Goal: Task Accomplishment & Management: Complete application form

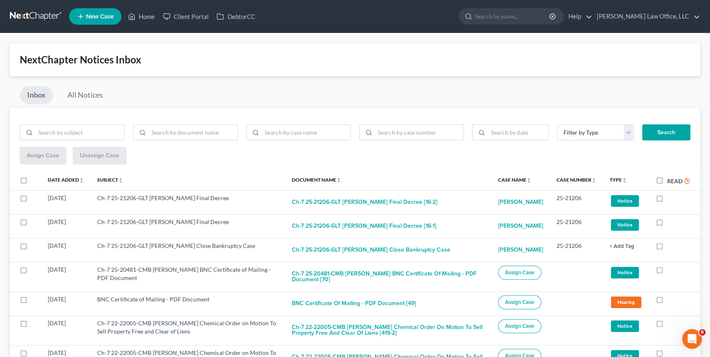
click at [15, 9] on link at bounding box center [36, 16] width 53 height 15
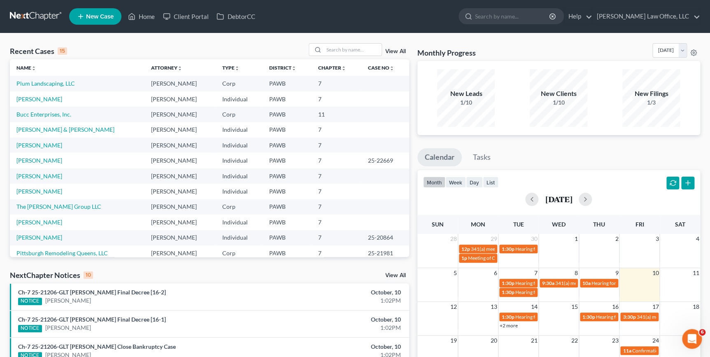
click at [96, 16] on span "New Case" at bounding box center [100, 17] width 28 height 6
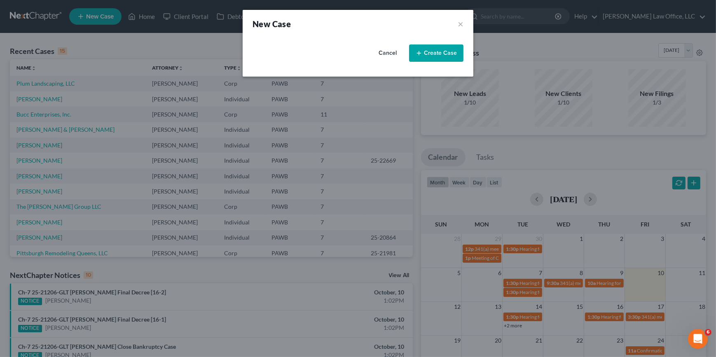
select select "69"
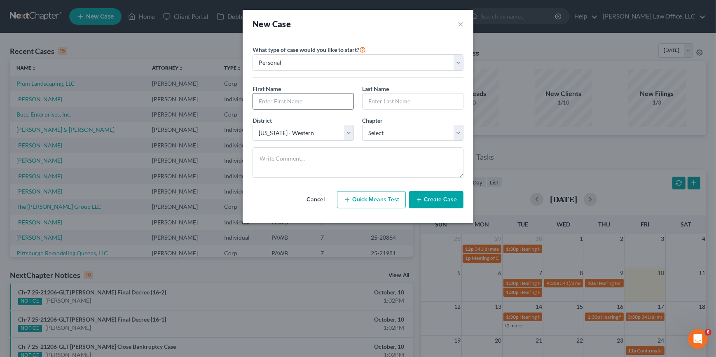
click at [330, 96] on input "text" at bounding box center [303, 101] width 100 height 16
type input "[PERSON_NAME]"
type input "Sunderland"
click at [378, 134] on select "Select 7 11 12 13" at bounding box center [412, 133] width 101 height 16
select select "0"
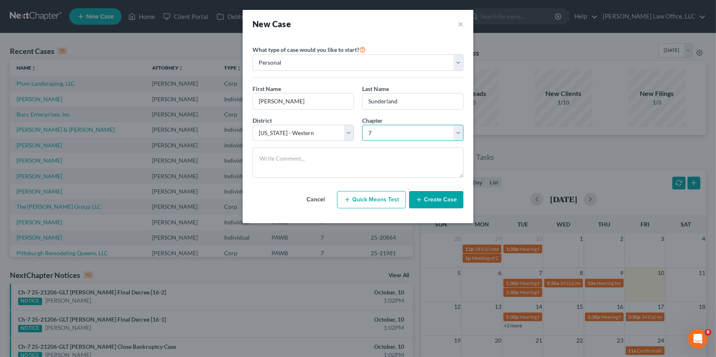
click at [362, 125] on select "Select 7 11 12 13" at bounding box center [412, 133] width 101 height 16
click at [453, 199] on button "Create Case" at bounding box center [436, 199] width 54 height 17
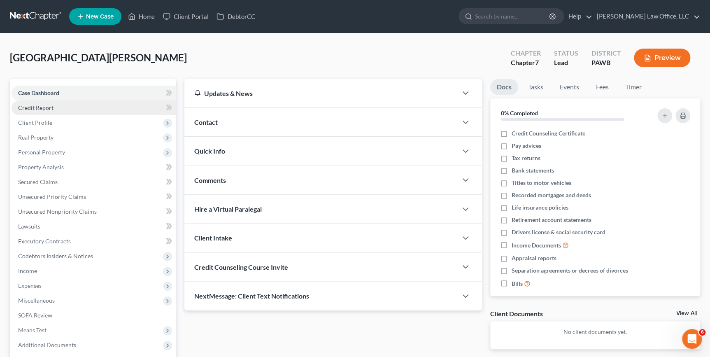
click at [54, 108] on link "Credit Report" at bounding box center [94, 107] width 165 height 15
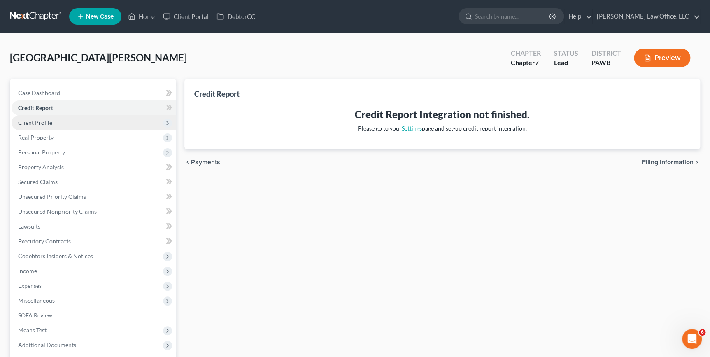
click at [60, 124] on span "Client Profile" at bounding box center [94, 122] width 165 height 15
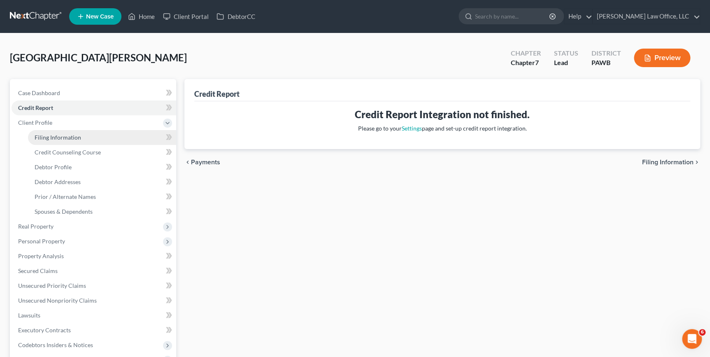
click at [64, 135] on span "Filing Information" at bounding box center [58, 137] width 47 height 7
select select "1"
select select "0"
select select "69"
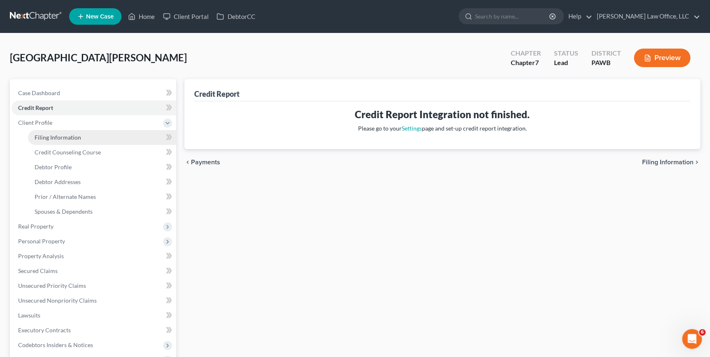
select select "0"
select select "39"
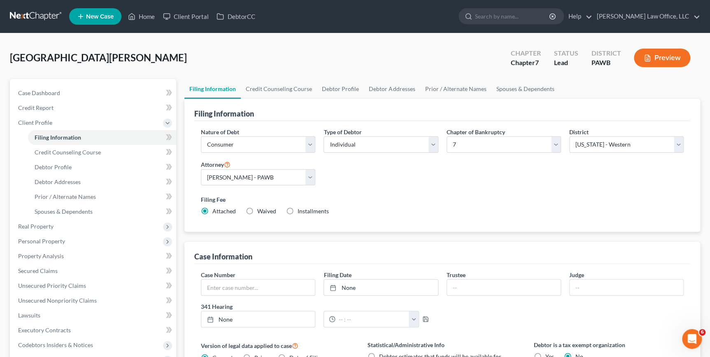
scroll to position [184, 0]
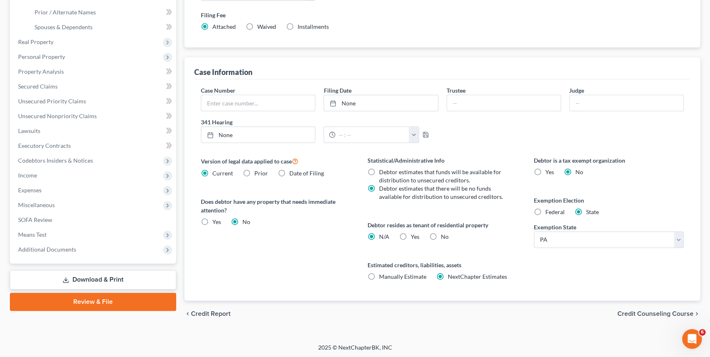
click at [544, 214] on div "Federal" at bounding box center [549, 212] width 31 height 8
click at [684, 311] on span "Credit Counseling Course" at bounding box center [656, 314] width 76 height 7
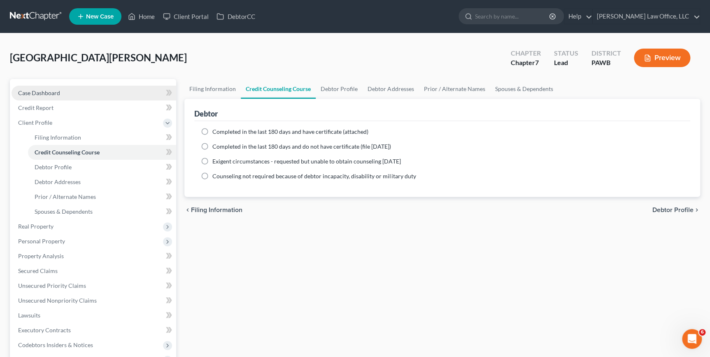
click at [26, 97] on link "Case Dashboard" at bounding box center [94, 93] width 165 height 15
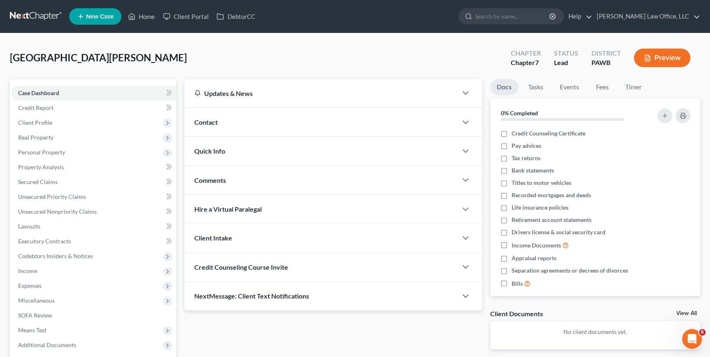
click at [16, 15] on link at bounding box center [36, 16] width 53 height 15
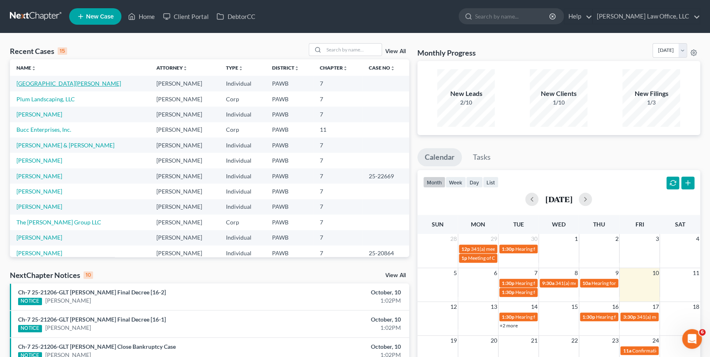
click at [37, 84] on link "[GEOGRAPHIC_DATA][PERSON_NAME]" at bounding box center [68, 83] width 105 height 7
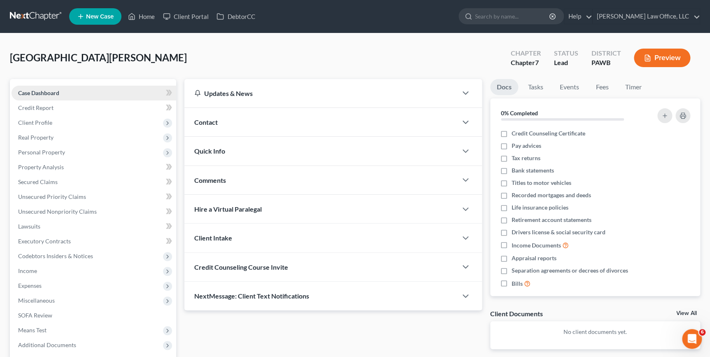
click at [63, 93] on link "Case Dashboard" at bounding box center [94, 93] width 165 height 15
click at [81, 111] on link "Credit Report" at bounding box center [94, 107] width 165 height 15
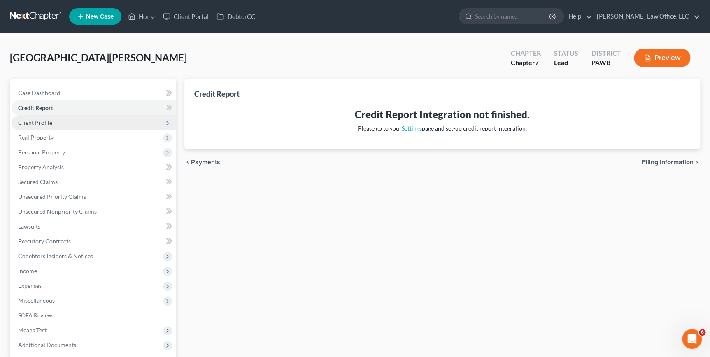
click at [76, 124] on span "Client Profile" at bounding box center [94, 122] width 165 height 15
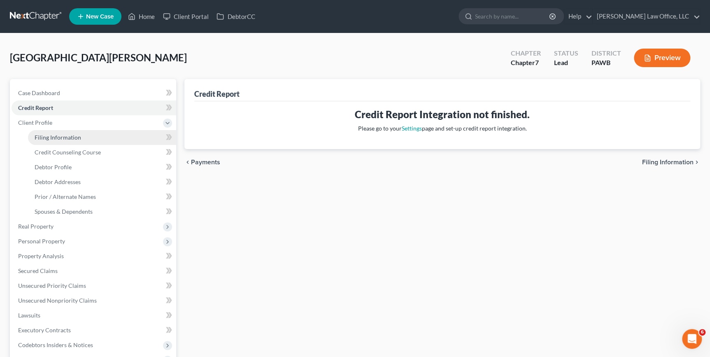
click at [107, 135] on link "Filing Information" at bounding box center [102, 137] width 148 height 15
select select "1"
select select "0"
select select "39"
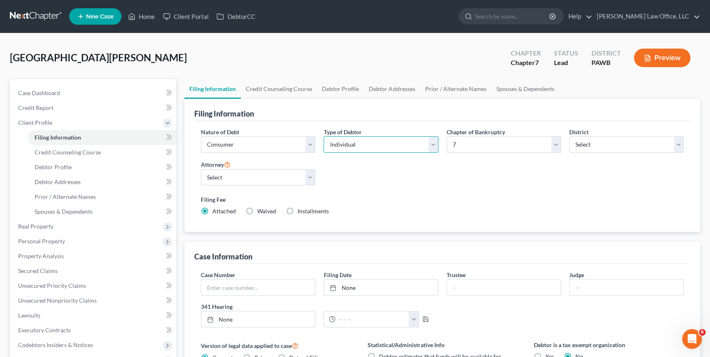
click at [400, 144] on select "Select Individual Joint" at bounding box center [381, 144] width 114 height 16
select select "1"
click at [324, 136] on select "Select Individual Joint" at bounding box center [381, 144] width 114 height 16
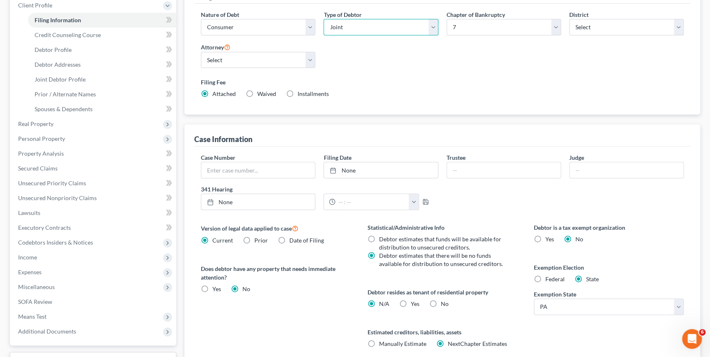
scroll to position [184, 0]
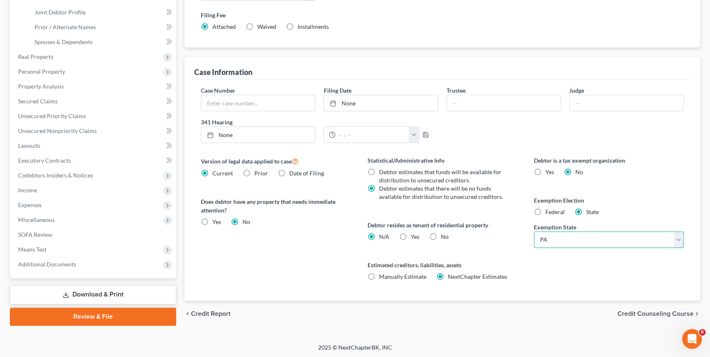
click at [560, 235] on select "State AL AK AR AZ CA CO CT DE DC FL GA GU HI ID IL IN IA KS KY LA ME MD MA MI M…" at bounding box center [609, 239] width 150 height 16
click at [546, 208] on label "Federal" at bounding box center [555, 212] width 19 height 8
click at [549, 208] on input "Federal" at bounding box center [551, 210] width 5 height 5
radio input "true"
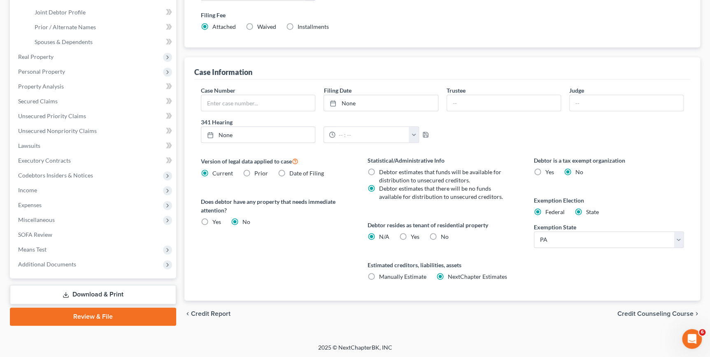
radio input "false"
click at [441, 238] on label "No" at bounding box center [445, 237] width 8 height 8
click at [444, 238] on input "No" at bounding box center [446, 235] width 5 height 5
radio input "true"
radio input "false"
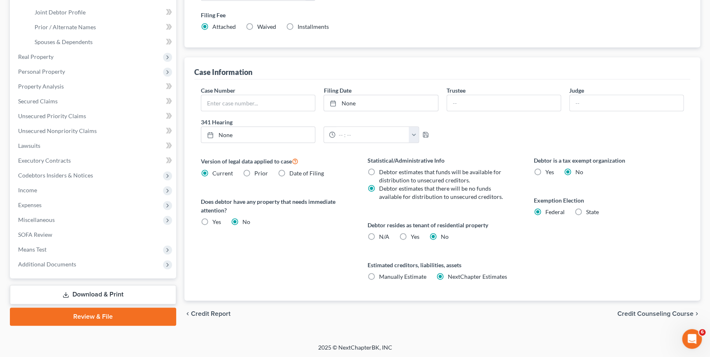
click at [639, 313] on span "Credit Counseling Course" at bounding box center [656, 314] width 76 height 7
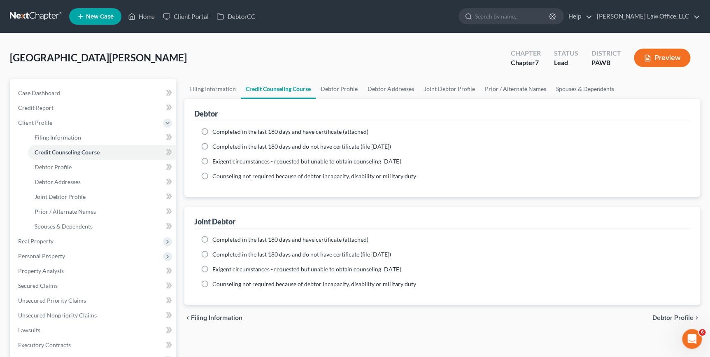
click at [213, 131] on label "Completed in the last 180 days and have certificate (attached)" at bounding box center [291, 132] width 156 height 8
click at [216, 131] on input "Completed in the last 180 days and have certificate (attached)" at bounding box center [218, 130] width 5 height 5
radio input "true"
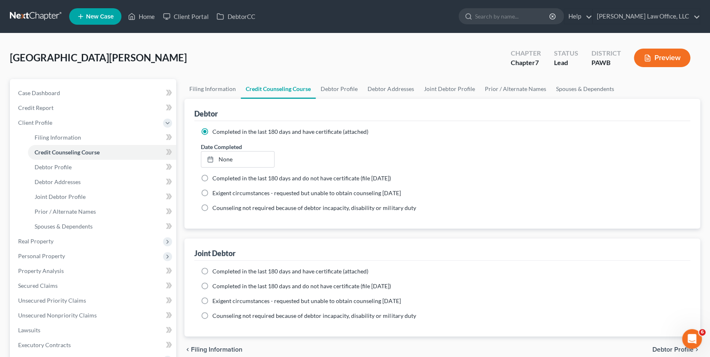
click at [213, 270] on label "Completed in the last 180 days and have certificate (attached)" at bounding box center [291, 271] width 156 height 8
click at [216, 270] on input "Completed in the last 180 days and have certificate (attached)" at bounding box center [218, 269] width 5 height 5
radio input "true"
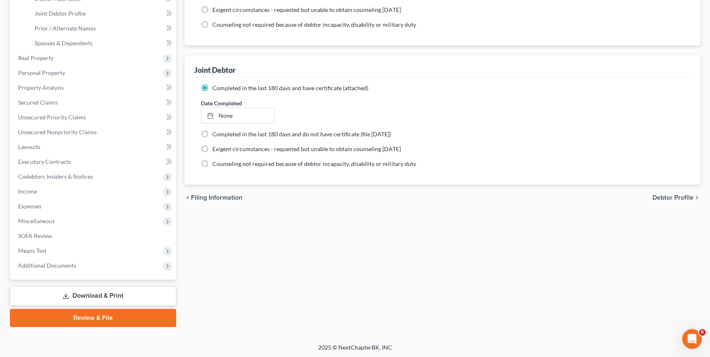
click at [670, 194] on span "Debtor Profile" at bounding box center [673, 197] width 41 height 7
select select "1"
select select "0"
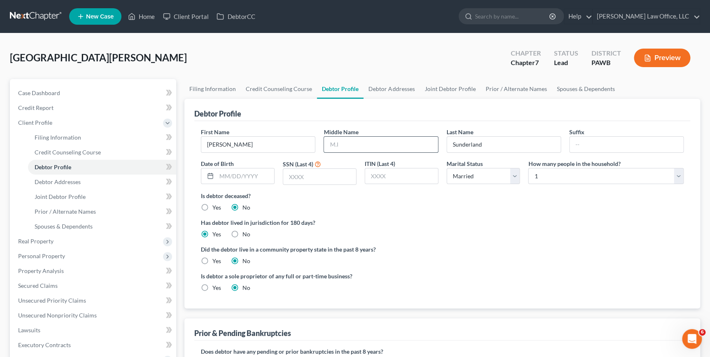
click at [383, 148] on input "text" at bounding box center [381, 145] width 114 height 16
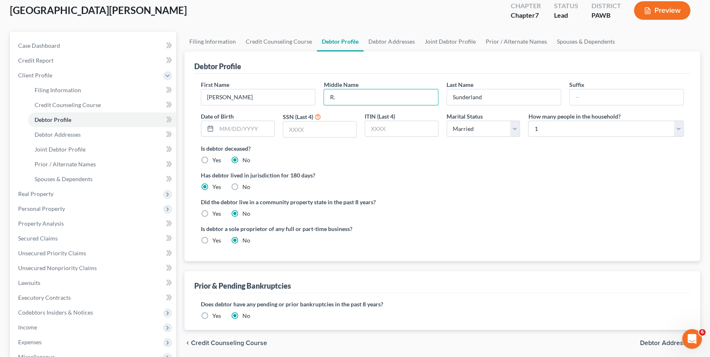
scroll to position [112, 0]
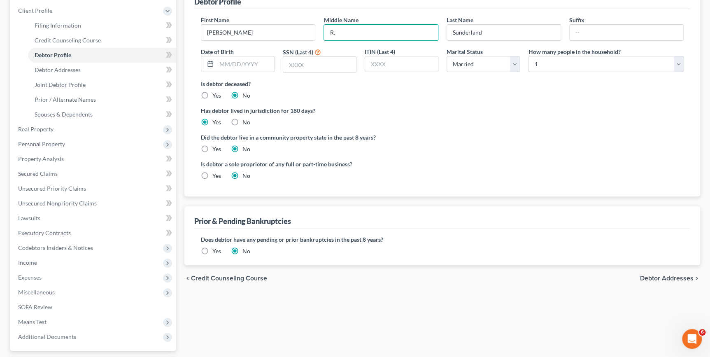
type input "R."
click at [651, 276] on span "Debtor Addresses" at bounding box center [667, 278] width 54 height 7
select select "0"
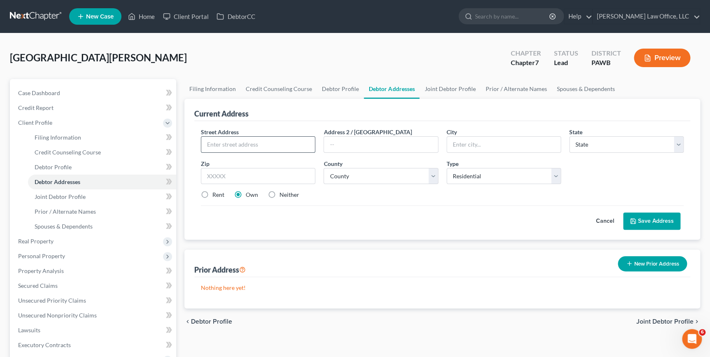
click at [263, 148] on input "text" at bounding box center [258, 145] width 114 height 16
type input "3313 Brownsville Rd. Ext."
type input "15129"
type input "Library"
select select "39"
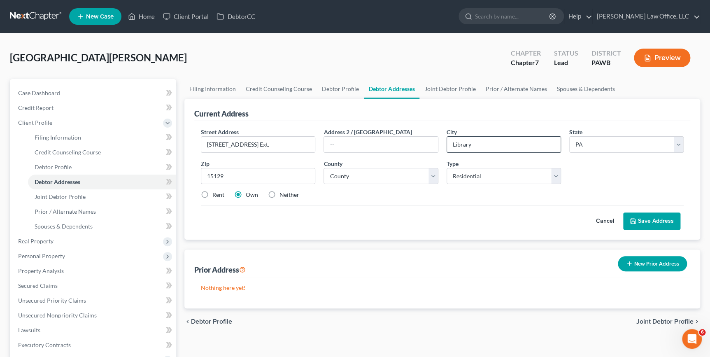
click at [505, 143] on input "Library" at bounding box center [504, 145] width 114 height 16
drag, startPoint x: 505, startPoint y: 143, endPoint x: 367, endPoint y: 142, distance: 138.0
click at [368, 142] on div "Street Address * 3313 Brownsville Rd. Ext. Address 2 / PO Box City * Library St…" at bounding box center [442, 167] width 491 height 78
type input "South Park"
click at [397, 179] on select "County Adams County Allegheny County Armstrong County Beaver County Bedford Cou…" at bounding box center [381, 176] width 114 height 16
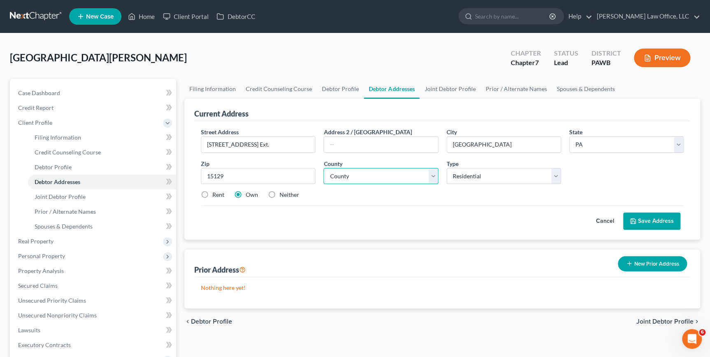
select select "1"
click at [324, 168] on select "County Adams County Allegheny County Armstrong County Beaver County Bedford Cou…" at bounding box center [381, 176] width 114 height 16
click at [404, 222] on div "Cancel Save Address" at bounding box center [442, 218] width 483 height 24
click at [666, 220] on button "Save Address" at bounding box center [652, 221] width 57 height 17
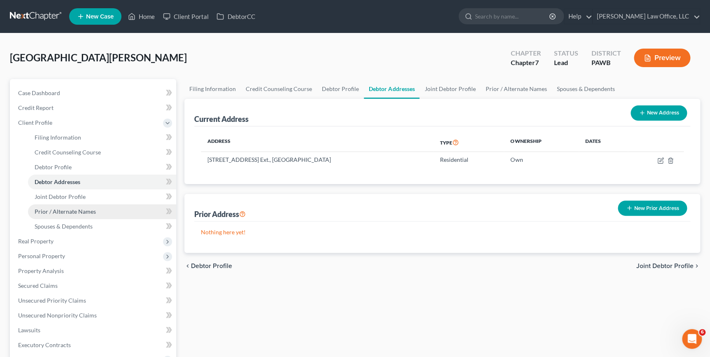
click at [78, 208] on span "Prior / Alternate Names" at bounding box center [65, 211] width 61 height 7
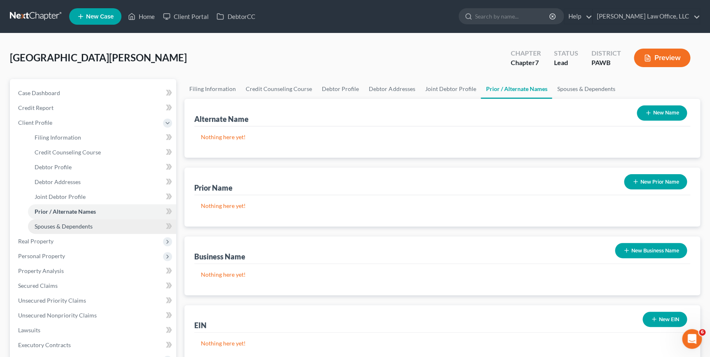
click at [79, 223] on span "Spouses & Dependents" at bounding box center [64, 226] width 58 height 7
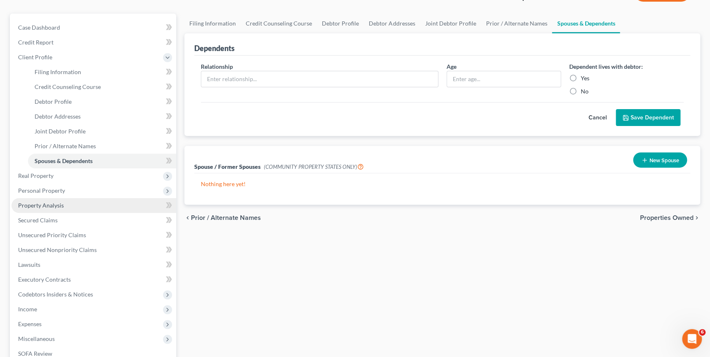
scroll to position [75, 0]
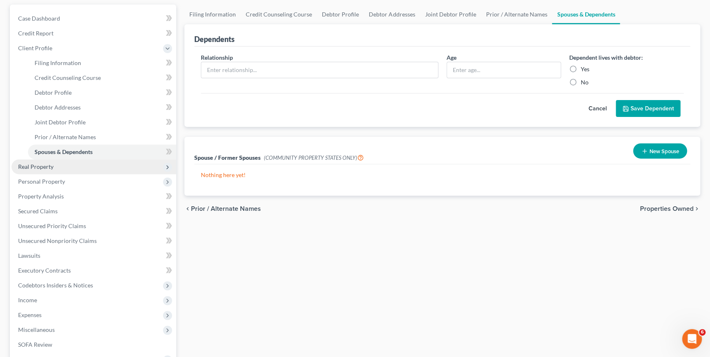
click at [55, 167] on span "Real Property" at bounding box center [94, 166] width 165 height 15
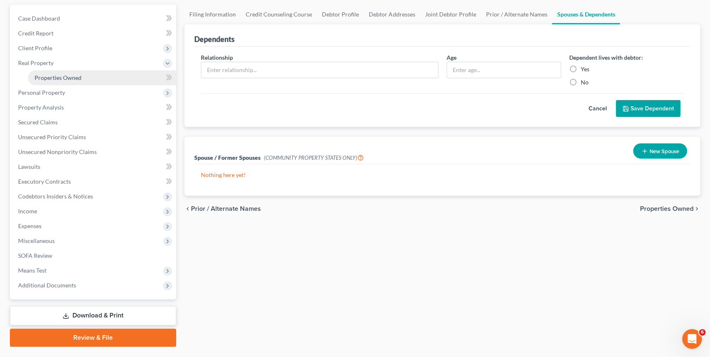
click at [50, 77] on span "Properties Owned" at bounding box center [58, 77] width 47 height 7
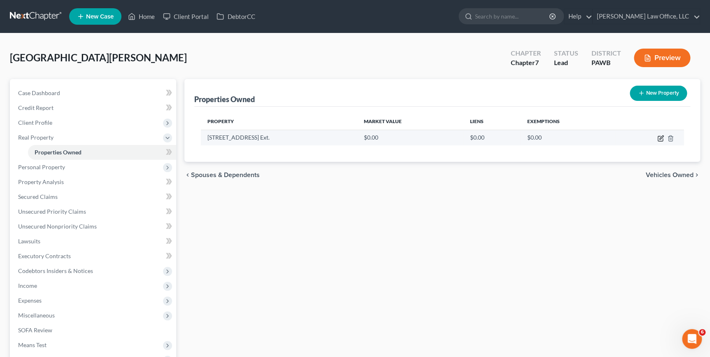
click at [659, 137] on icon "button" at bounding box center [661, 138] width 7 height 7
select select "39"
select select "1"
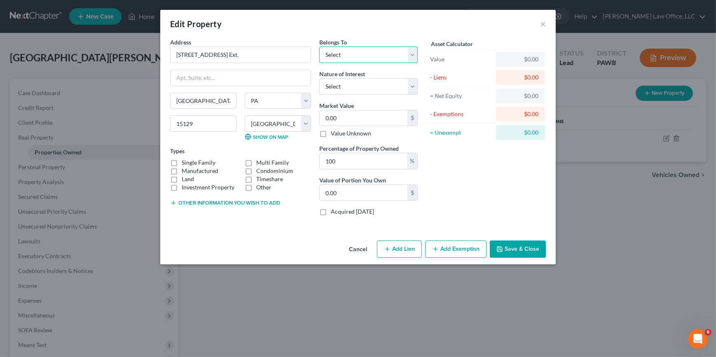
click at [371, 55] on select "Select Debtor 1 Only Debtor 2 Only Debtor 1 And Debtor 2 Only At Least One Of T…" at bounding box center [368, 55] width 98 height 16
select select "2"
click at [319, 47] on select "Select Debtor 1 Only Debtor 2 Only Debtor 1 And Debtor 2 Only At Least One Of T…" at bounding box center [368, 55] width 98 height 16
click at [367, 118] on input "0.00" at bounding box center [364, 118] width 88 height 16
type input "2"
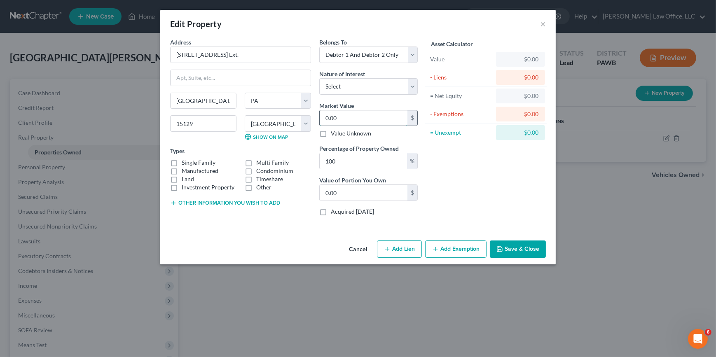
type input "2.00"
type input "24"
type input "24.00"
type input "240"
type input "240.00"
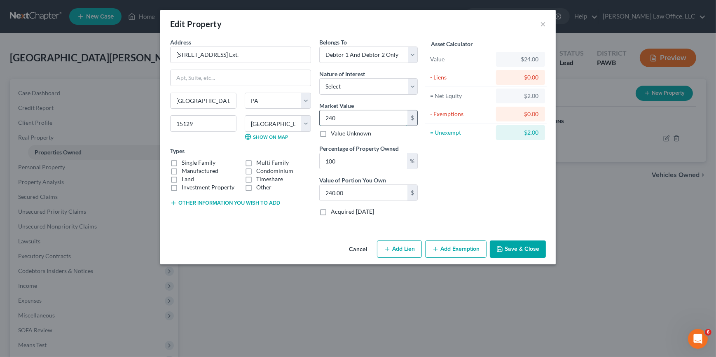
type input "2400"
type input "2,400.00"
type input "2,4000"
type input "24,000.00"
type input "24,0000"
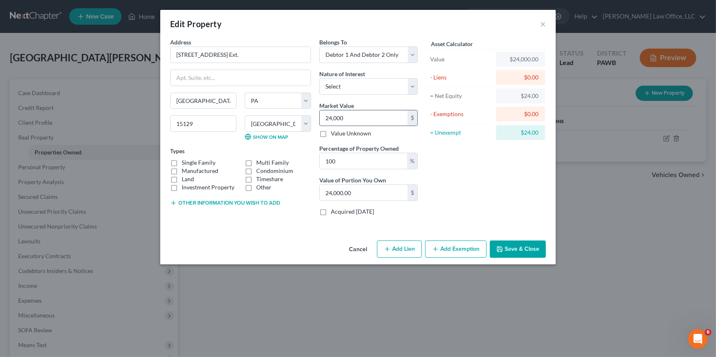
type input "240,000.00"
type input "240,000"
click at [210, 162] on label "Single Family" at bounding box center [199, 163] width 34 height 8
click at [190, 162] on input "Single Family" at bounding box center [187, 161] width 5 height 5
checkbox input "true"
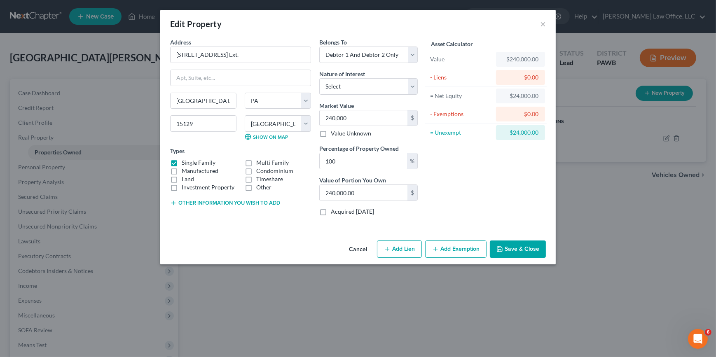
click at [460, 250] on button "Add Exemption" at bounding box center [455, 249] width 61 height 17
select select "2"
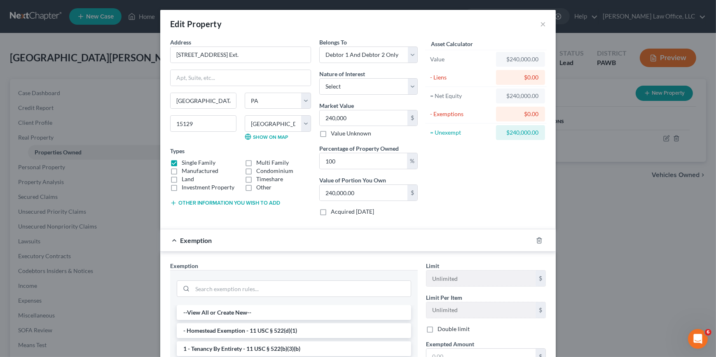
scroll to position [37, 0]
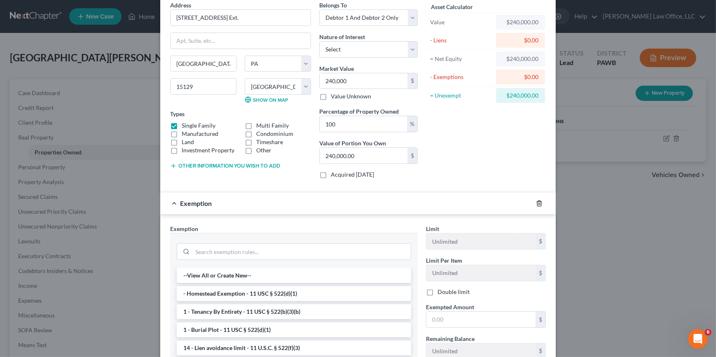
click at [537, 201] on icon "button" at bounding box center [539, 203] width 4 height 5
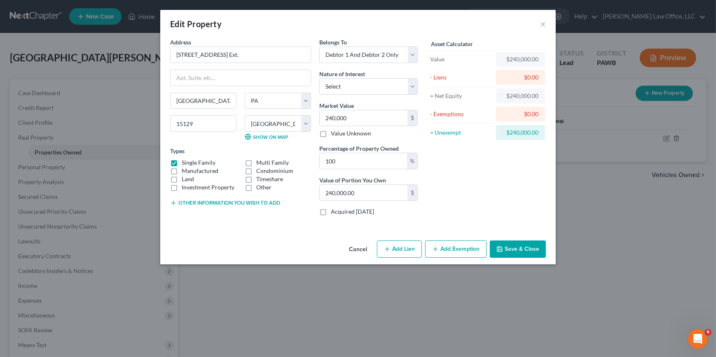
scroll to position [0, 0]
click at [384, 119] on input "240,000" at bounding box center [364, 118] width 88 height 16
click at [411, 246] on button "Add Lien" at bounding box center [399, 249] width 45 height 17
select select "2"
select select "0"
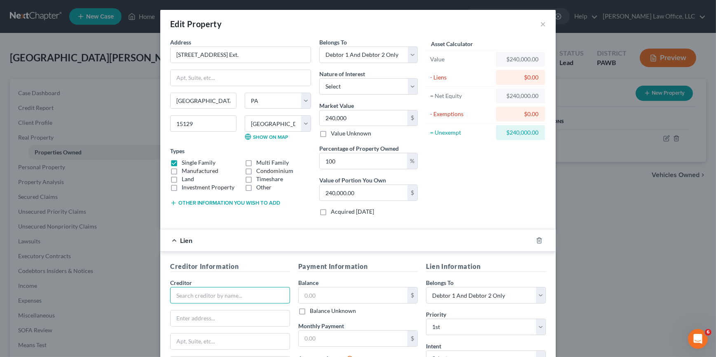
click at [236, 295] on input "text" at bounding box center [230, 295] width 120 height 16
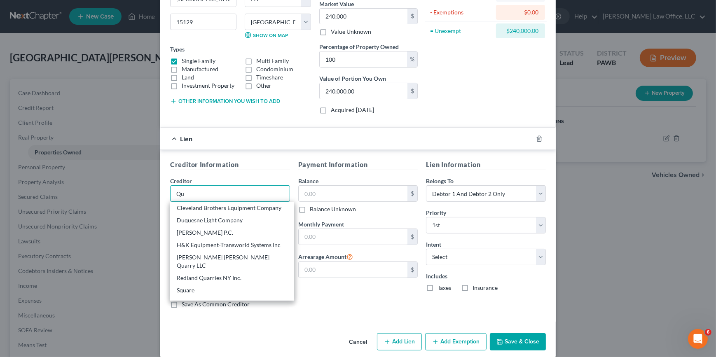
scroll to position [110, 0]
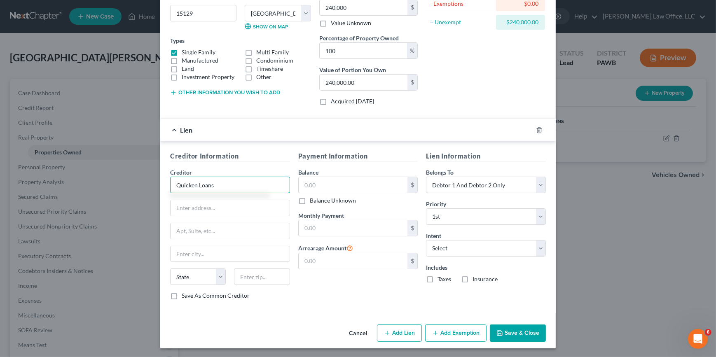
type input "Quicken Loans"
type input "3001 Hackberry Road"
drag, startPoint x: 270, startPoint y: 276, endPoint x: 279, endPoint y: 272, distance: 10.1
click at [270, 276] on input "text" at bounding box center [262, 277] width 56 height 16
type input "75063"
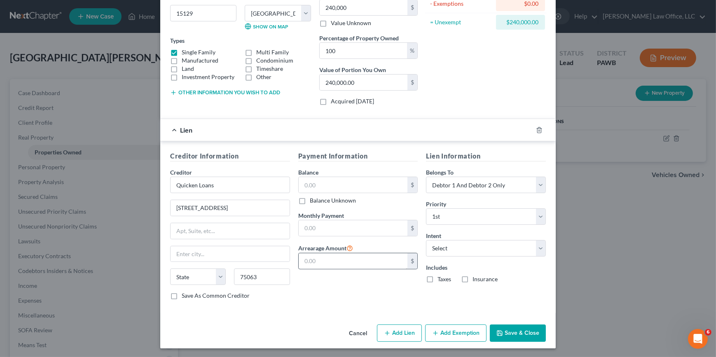
type input "Irving"
select select "45"
click at [343, 232] on input "text" at bounding box center [353, 228] width 109 height 16
click at [384, 183] on input "text" at bounding box center [353, 185] width 109 height 16
type input "197,000"
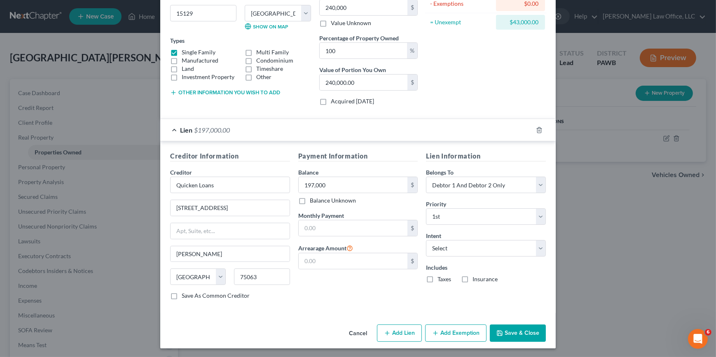
click at [460, 334] on button "Add Exemption" at bounding box center [455, 333] width 61 height 17
select select "2"
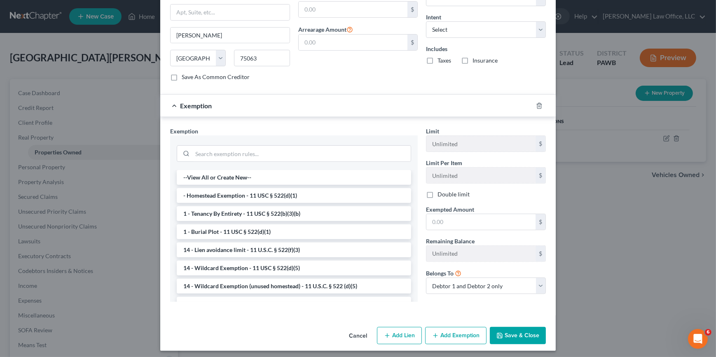
scroll to position [331, 0]
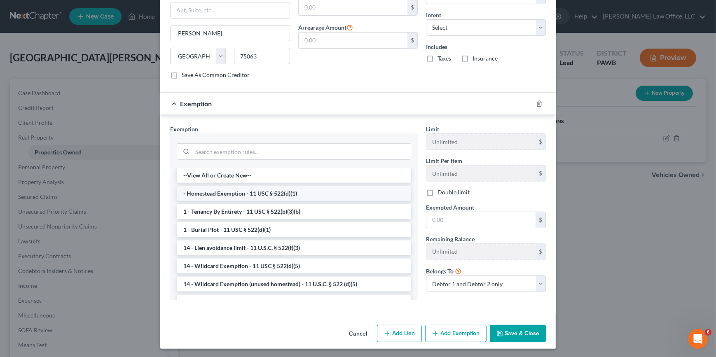
click at [220, 193] on li "- Homestead Exemption - 11 USC § 522(d)(1)" at bounding box center [294, 193] width 234 height 15
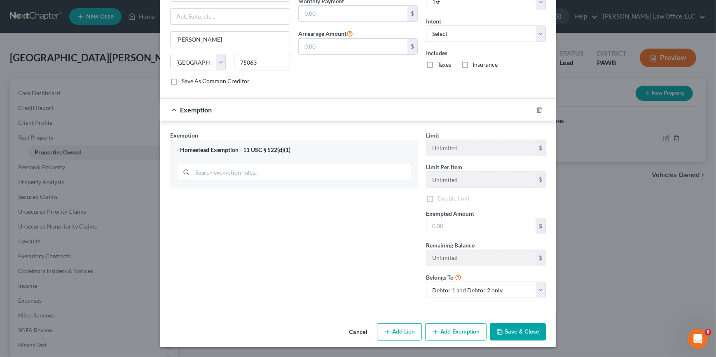
scroll to position [323, 0]
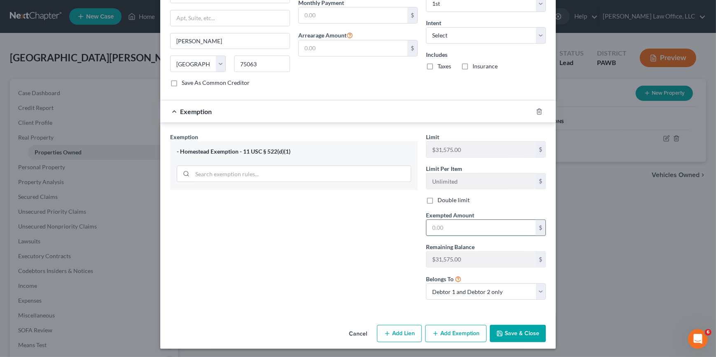
click at [461, 227] on input "text" at bounding box center [480, 228] width 109 height 16
click at [437, 201] on label "Double limit" at bounding box center [453, 200] width 32 height 8
click at [441, 201] on input "Double limit" at bounding box center [443, 198] width 5 height 5
checkbox input "true"
click at [441, 227] on input "text" at bounding box center [480, 228] width 109 height 16
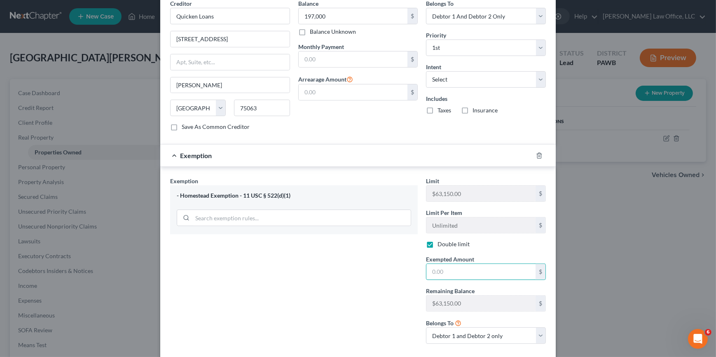
scroll to position [248, 0]
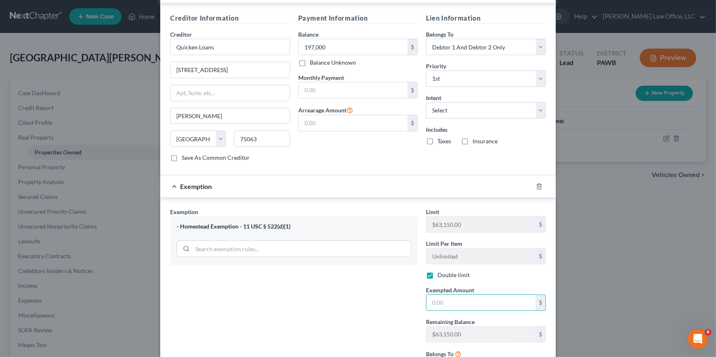
click at [437, 140] on label "Taxes" at bounding box center [444, 141] width 14 height 8
click at [441, 140] on input "Taxes" at bounding box center [443, 139] width 5 height 5
checkbox input "true"
click at [473, 140] on label "Insurance" at bounding box center [484, 141] width 25 height 8
click at [476, 140] on input "Insurance" at bounding box center [478, 139] width 5 height 5
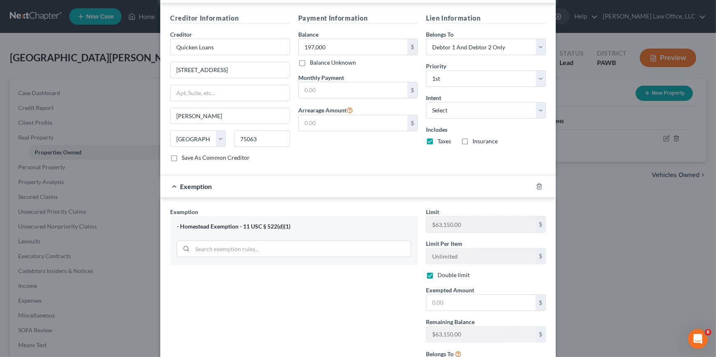
checkbox input "true"
click at [486, 118] on div "Lien Information Belongs To * Select Debtor 1 Only Debtor 2 Only Debtor 1 And D…" at bounding box center [486, 90] width 128 height 155
click at [486, 114] on select "Select Surrender Redeem Reaffirm Avoid Other" at bounding box center [486, 110] width 120 height 16
select select "2"
click at [426, 102] on select "Select Surrender Redeem Reaffirm Avoid Other" at bounding box center [486, 110] width 120 height 16
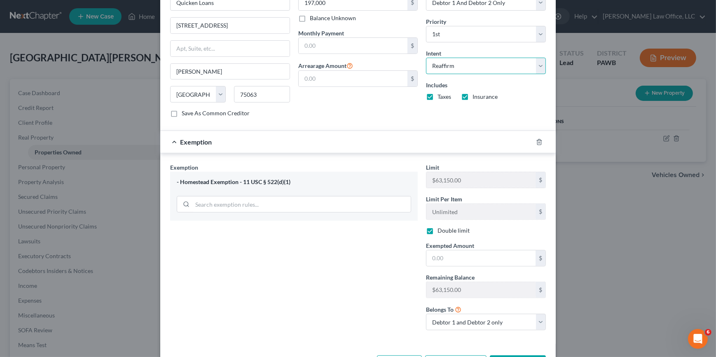
scroll to position [323, 0]
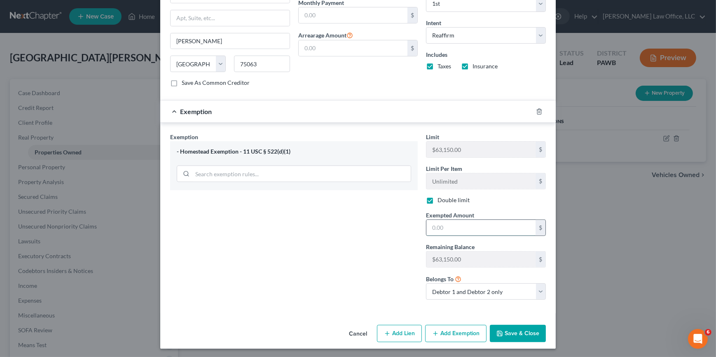
click at [485, 229] on input "text" at bounding box center [480, 228] width 109 height 16
type input "43,000"
click at [514, 335] on button "Save & Close" at bounding box center [518, 333] width 56 height 17
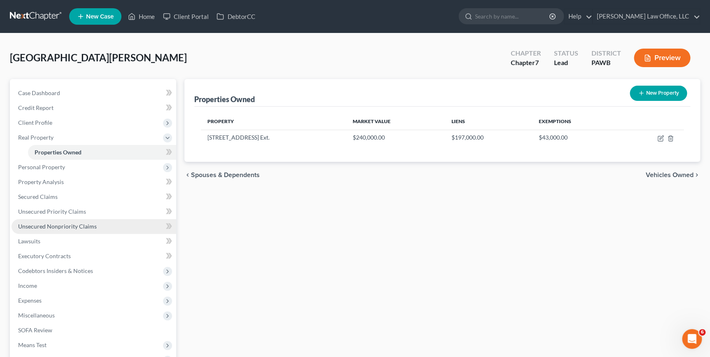
click at [85, 225] on span "Unsecured Nonpriority Claims" at bounding box center [57, 226] width 79 height 7
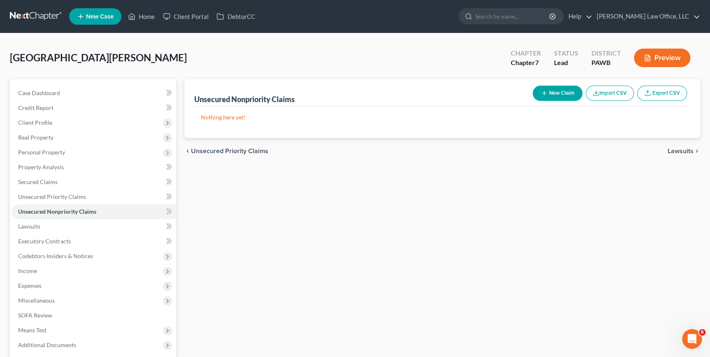
click at [563, 93] on button "New Claim" at bounding box center [558, 93] width 50 height 15
select select "2"
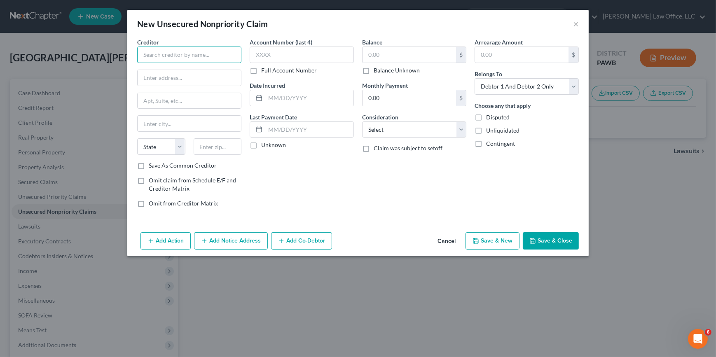
click at [179, 56] on input "text" at bounding box center [189, 55] width 104 height 16
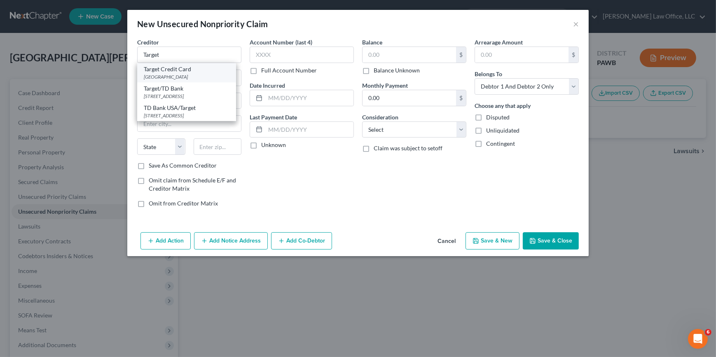
click at [215, 72] on div "Target Credit Card" at bounding box center [187, 69] width 86 height 8
type input "Target Credit Card"
type input "PO Box 660170"
type input "Dallas"
select select "45"
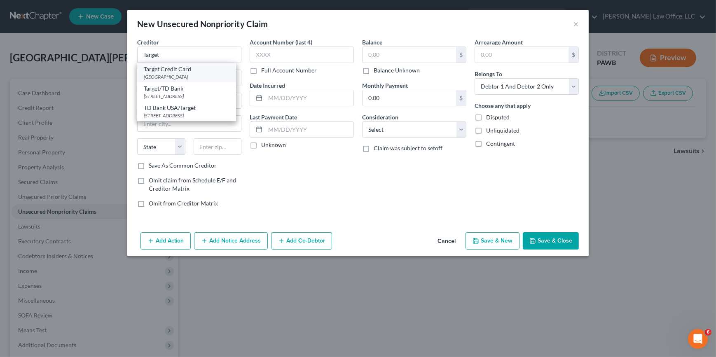
type input "75266"
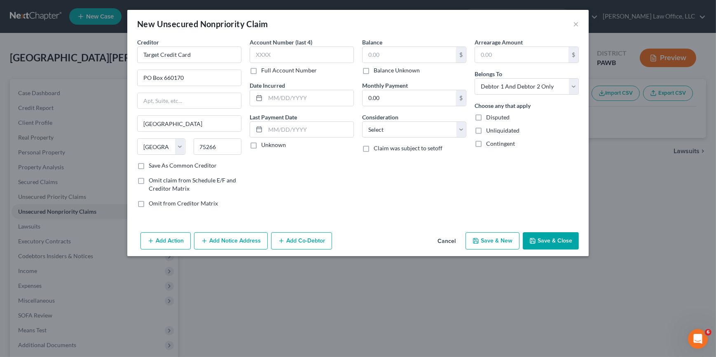
click at [476, 242] on icon "button" at bounding box center [475, 241] width 7 height 7
select select "2"
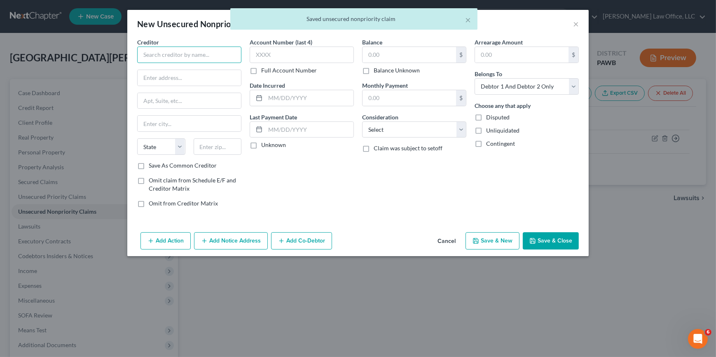
click at [163, 54] on input "text" at bounding box center [189, 55] width 104 height 16
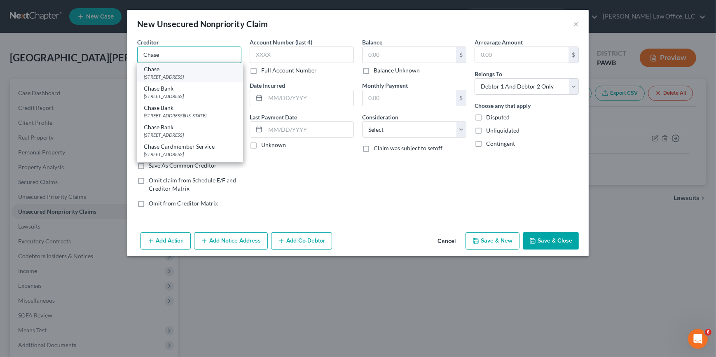
type input "Chase"
click at [182, 71] on div "Chase" at bounding box center [190, 69] width 93 height 8
type input "PO Box 6294"
type input "Carol Stream"
select select "14"
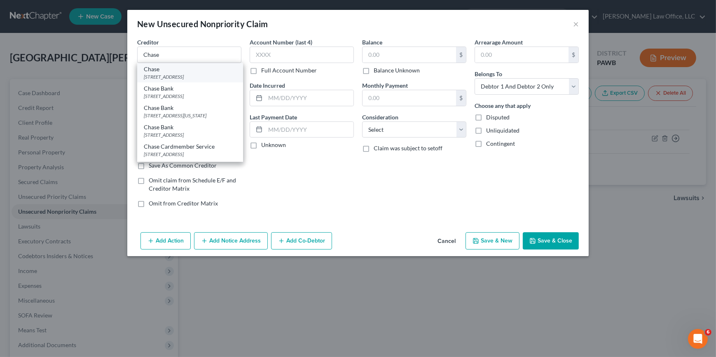
type input "60197-6294"
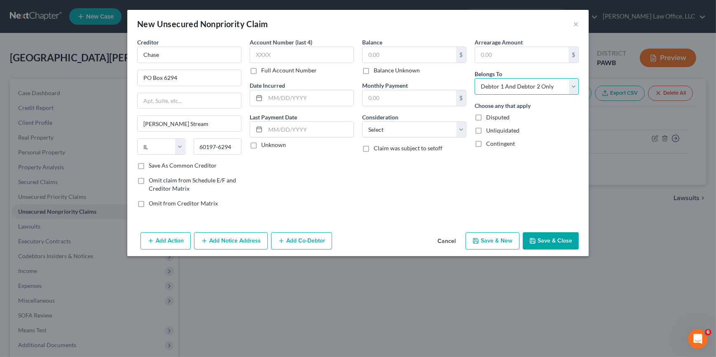
click at [500, 86] on select "Select Debtor 1 Only Debtor 2 Only Debtor 1 And Debtor 2 Only At Least One Of T…" at bounding box center [526, 86] width 104 height 16
select select "0"
click at [474, 78] on select "Select Debtor 1 Only Debtor 2 Only Debtor 1 And Debtor 2 Only At Least One Of T…" at bounding box center [526, 86] width 104 height 16
click at [429, 132] on select "Select Cable / Satellite Services Collection Agency Credit Card Debt Debt Couns…" at bounding box center [414, 129] width 104 height 16
select select "2"
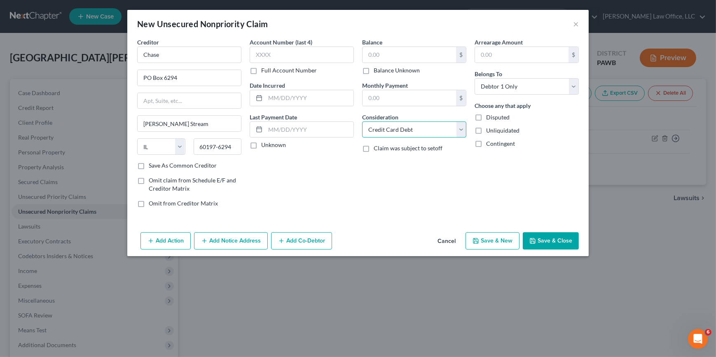
click at [362, 121] on select "Select Cable / Satellite Services Collection Agency Credit Card Debt Debt Couns…" at bounding box center [414, 129] width 104 height 16
click at [558, 243] on button "Save & Close" at bounding box center [551, 240] width 56 height 17
type input "0.00"
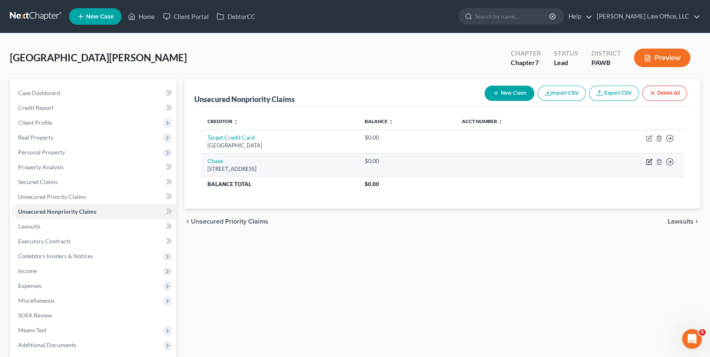
click at [649, 162] on icon "button" at bounding box center [649, 162] width 7 height 7
select select "14"
select select "2"
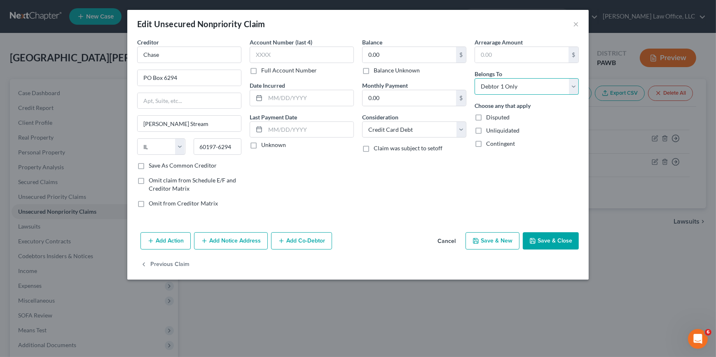
click at [516, 85] on select "Select Debtor 1 Only Debtor 2 Only Debtor 1 And Debtor 2 Only At Least One Of T…" at bounding box center [526, 86] width 104 height 16
select select "1"
click at [474, 78] on select "Select Debtor 1 Only Debtor 2 Only Debtor 1 And Debtor 2 Only At Least One Of T…" at bounding box center [526, 86] width 104 height 16
click at [551, 239] on button "Save & Close" at bounding box center [551, 240] width 56 height 17
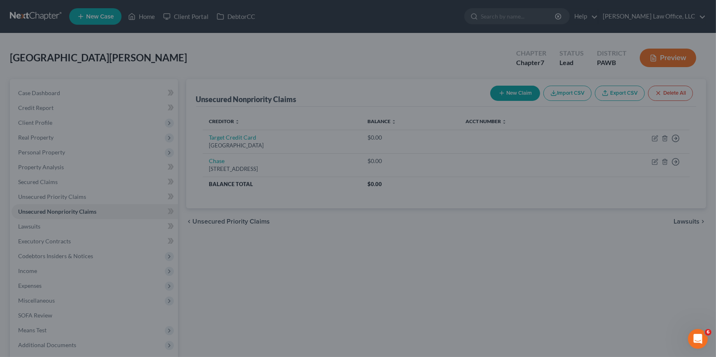
type input "0"
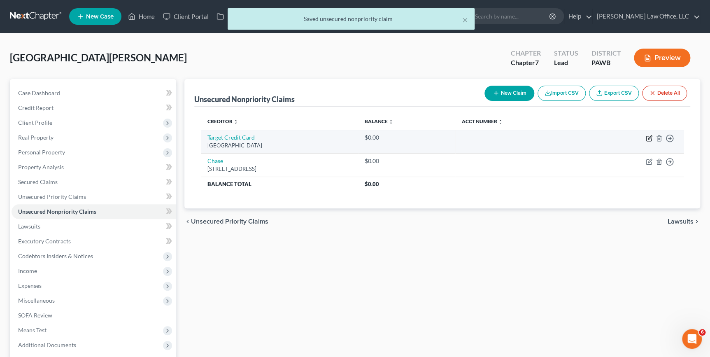
click at [648, 139] on icon "button" at bounding box center [649, 138] width 7 height 7
select select "45"
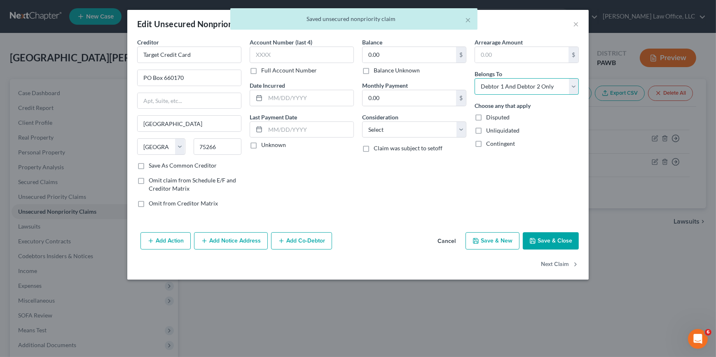
click at [503, 84] on select "Select Debtor 1 Only Debtor 2 Only Debtor 1 And Debtor 2 Only At Least One Of T…" at bounding box center [526, 86] width 104 height 16
select select "1"
click at [474, 78] on select "Select Debtor 1 Only Debtor 2 Only Debtor 1 And Debtor 2 Only At Least One Of T…" at bounding box center [526, 86] width 104 height 16
click at [548, 239] on button "Save & Close" at bounding box center [551, 240] width 56 height 17
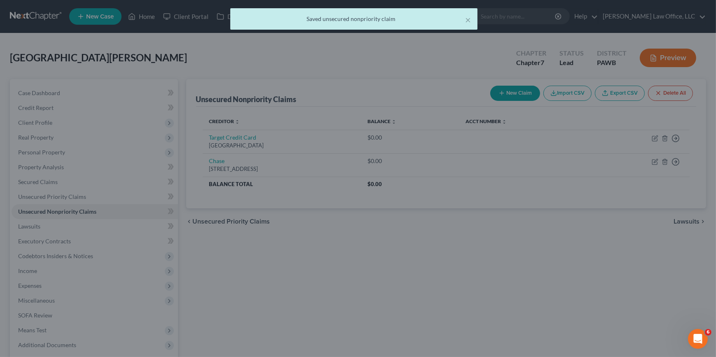
type input "0"
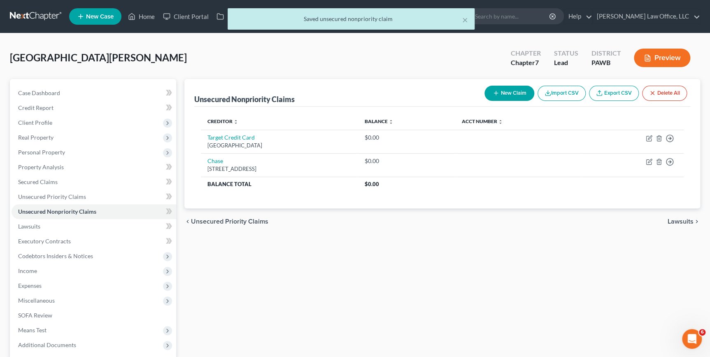
click at [520, 90] on button "New Claim" at bounding box center [510, 93] width 50 height 15
select select "2"
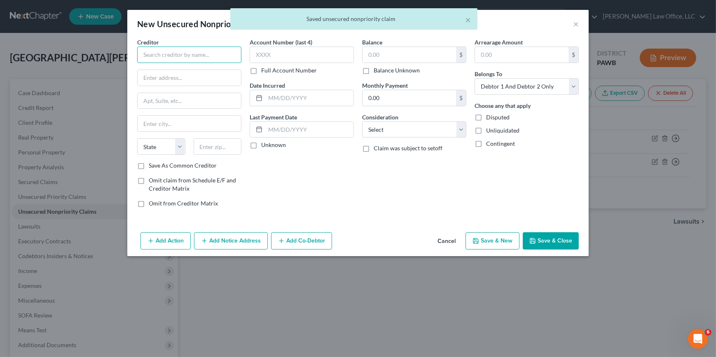
click at [168, 62] on input "text" at bounding box center [189, 55] width 104 height 16
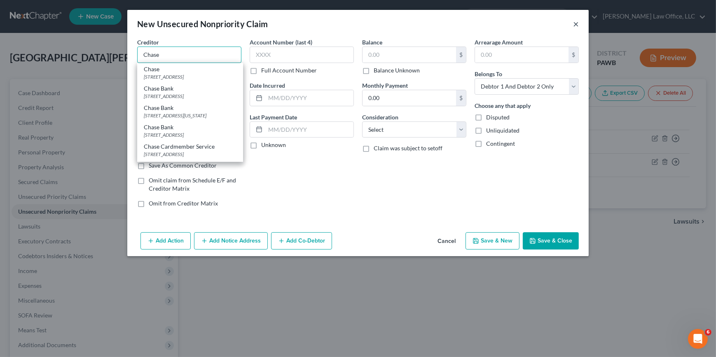
type input "Chase"
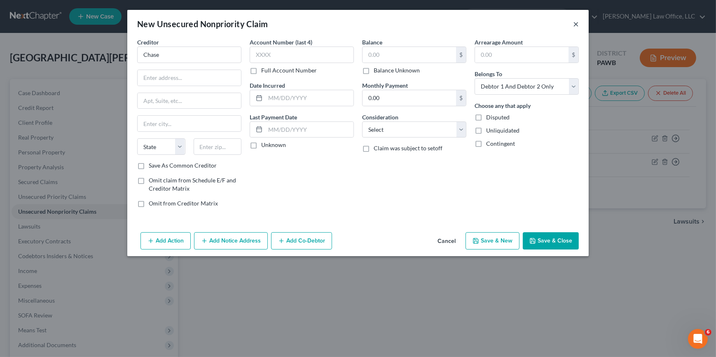
click at [577, 25] on button "×" at bounding box center [576, 24] width 6 height 10
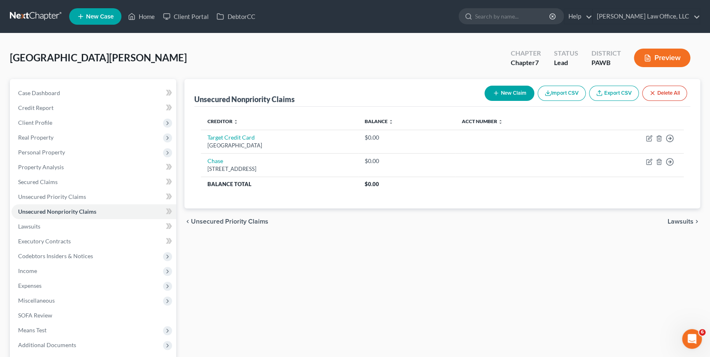
click at [501, 90] on button "New Claim" at bounding box center [510, 93] width 50 height 15
select select "2"
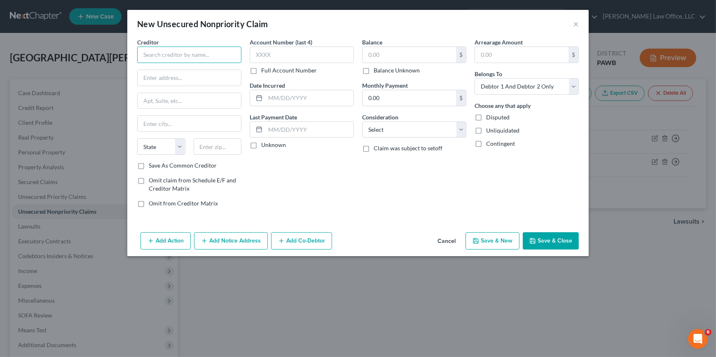
click at [147, 51] on input "text" at bounding box center [189, 55] width 104 height 16
click at [426, 124] on select "Select Cable / Satellite Services Collection Agency Credit Card Debt Debt Couns…" at bounding box center [414, 129] width 104 height 16
select select "2"
click at [362, 121] on select "Select Cable / Satellite Services Collection Agency Credit Card Debt Debt Couns…" at bounding box center [414, 129] width 104 height 16
click at [490, 90] on select "Select Debtor 1 Only Debtor 2 Only Debtor 1 And Debtor 2 Only At Least One Of T…" at bounding box center [526, 86] width 104 height 16
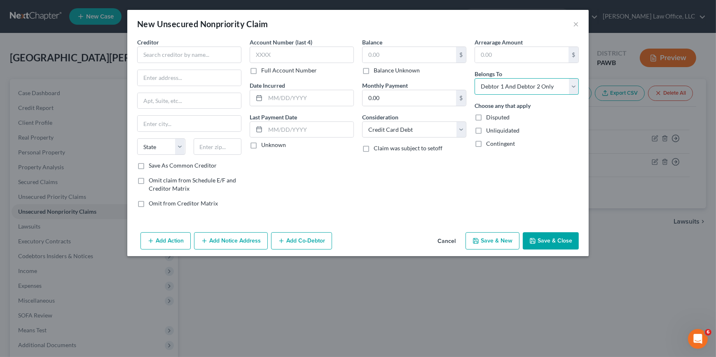
select select "1"
click at [474, 78] on select "Select Debtor 1 Only Debtor 2 Only Debtor 1 And Debtor 2 Only At Least One Of T…" at bounding box center [526, 86] width 104 height 16
click at [214, 56] on input "text" at bounding box center [189, 55] width 104 height 16
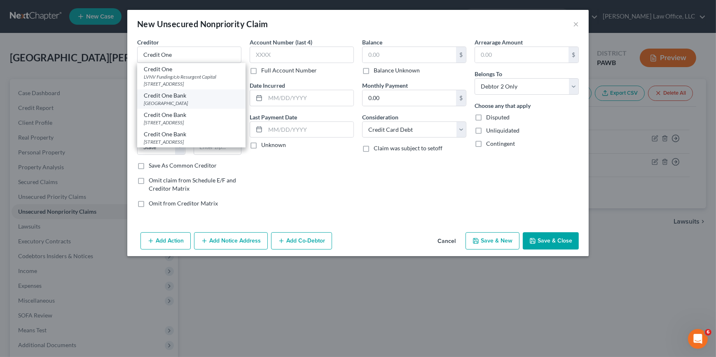
click at [186, 104] on div "PO Box 60500, City Of Industry, CA 91716" at bounding box center [191, 103] width 95 height 7
type input "Credit One Bank"
type input "PO Box 60500"
type input "City Of Industry"
select select "4"
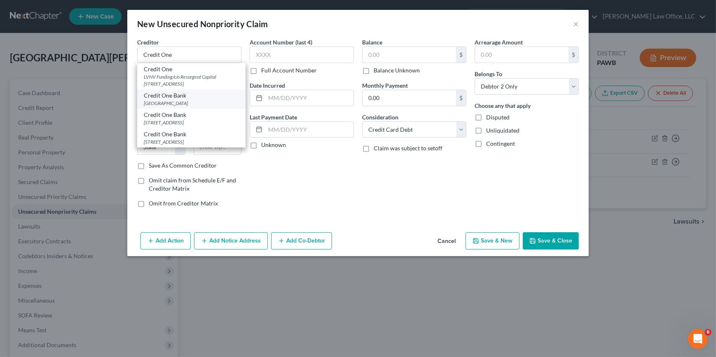
type input "91716"
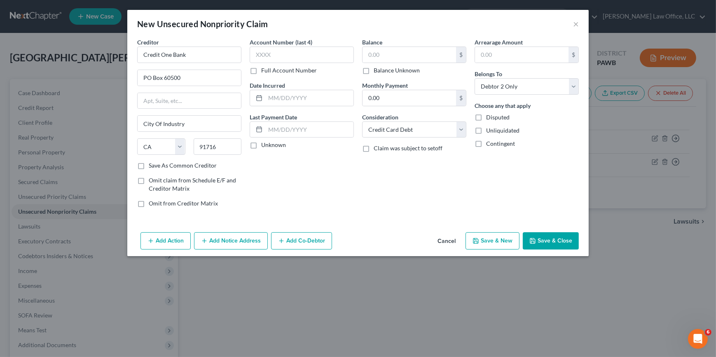
click at [500, 236] on button "Save & New" at bounding box center [492, 240] width 54 height 17
select select "2"
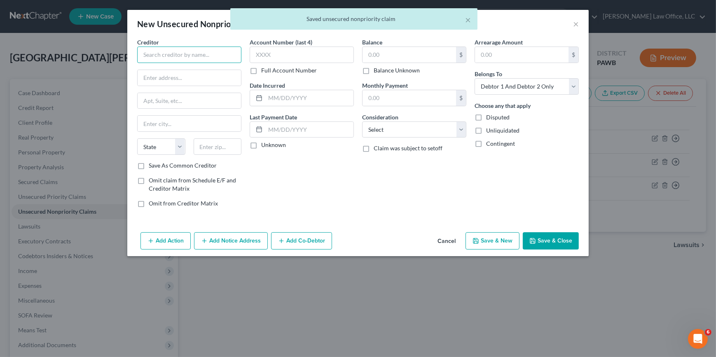
click at [209, 62] on input "text" at bounding box center [189, 55] width 104 height 16
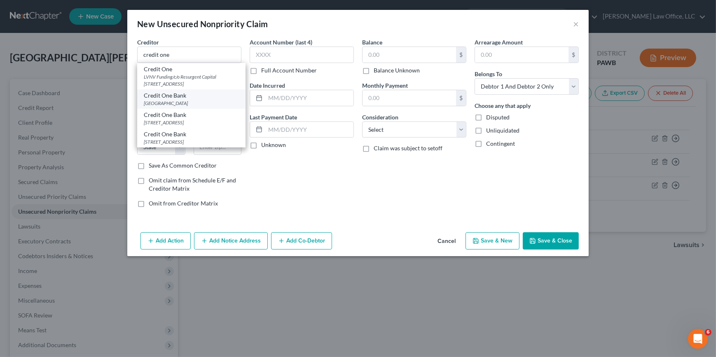
click at [204, 104] on div "PO Box 60500, City Of Industry, CA 91716" at bounding box center [191, 103] width 95 height 7
type input "Credit One Bank"
type input "PO Box 60500"
type input "City Of Industry"
select select "4"
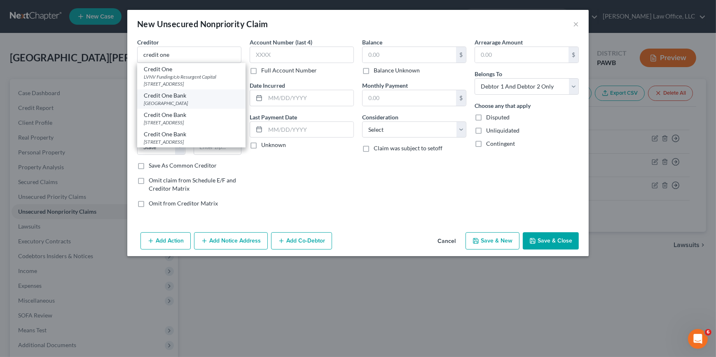
type input "91716"
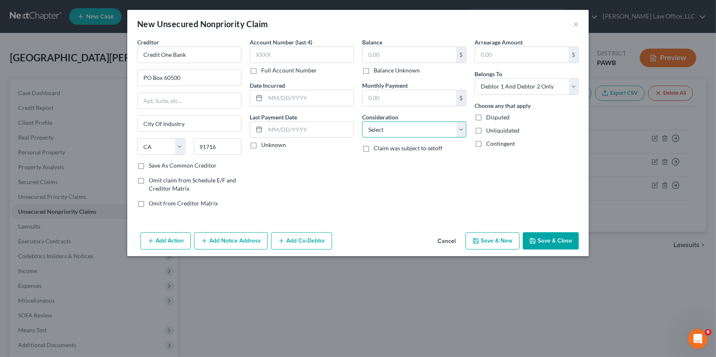
click at [392, 134] on select "Select Cable / Satellite Services Collection Agency Credit Card Debt Debt Couns…" at bounding box center [414, 129] width 104 height 16
select select "2"
click at [362, 121] on select "Select Cable / Satellite Services Collection Agency Credit Card Debt Debt Couns…" at bounding box center [414, 129] width 104 height 16
click at [539, 87] on select "Select Debtor 1 Only Debtor 2 Only Debtor 1 And Debtor 2 Only At Least One Of T…" at bounding box center [526, 86] width 104 height 16
select select "1"
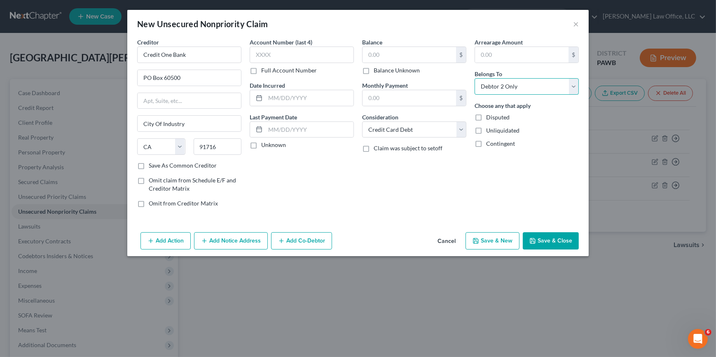
click at [474, 78] on select "Select Debtor 1 Only Debtor 2 Only Debtor 1 And Debtor 2 Only At Least One Of T…" at bounding box center [526, 86] width 104 height 16
click at [506, 242] on button "Save & New" at bounding box center [492, 240] width 54 height 17
select select "2"
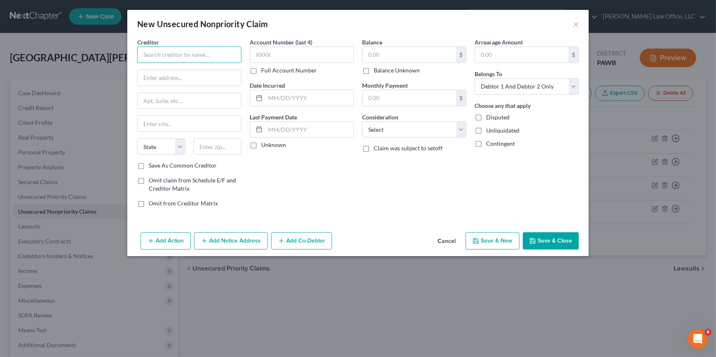
click at [166, 56] on input "text" at bounding box center [189, 55] width 104 height 16
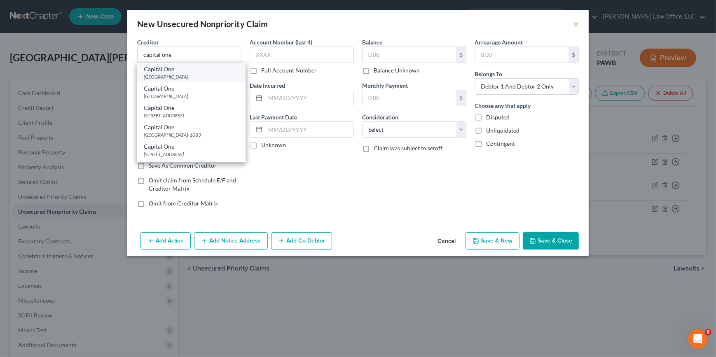
click at [199, 68] on div "Capital One" at bounding box center [191, 69] width 95 height 8
type input "Capital One"
type input "PO Box 71083"
type input "Charlotte"
select select "28"
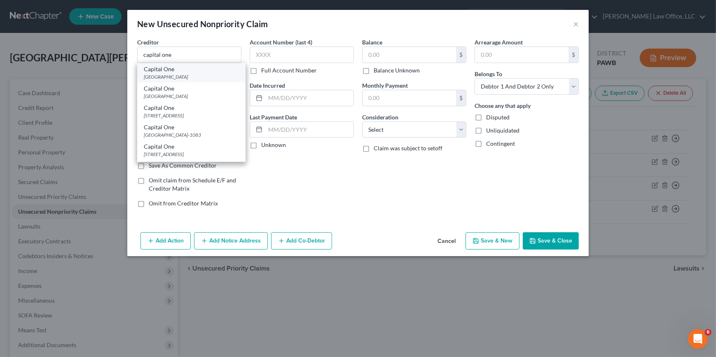
type input "28272"
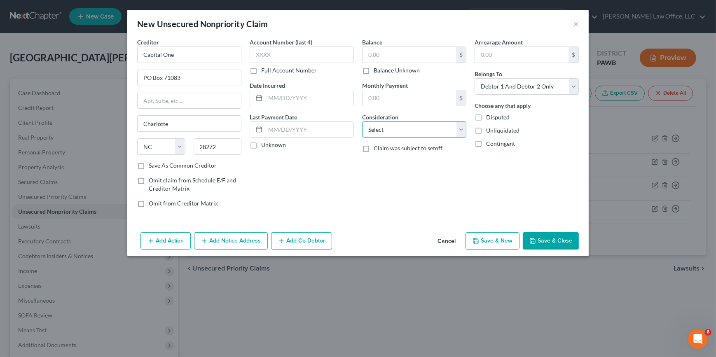
click at [380, 131] on select "Select Cable / Satellite Services Collection Agency Credit Card Debt Debt Couns…" at bounding box center [414, 129] width 104 height 16
select select "2"
click at [362, 121] on select "Select Cable / Satellite Services Collection Agency Credit Card Debt Debt Couns…" at bounding box center [414, 129] width 104 height 16
click at [498, 243] on button "Save & New" at bounding box center [492, 240] width 54 height 17
select select "2"
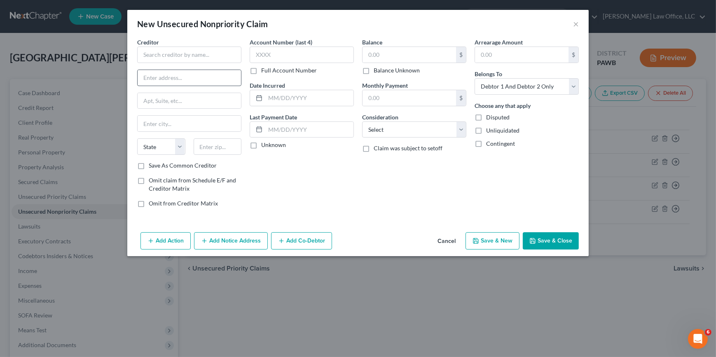
type input "0.00"
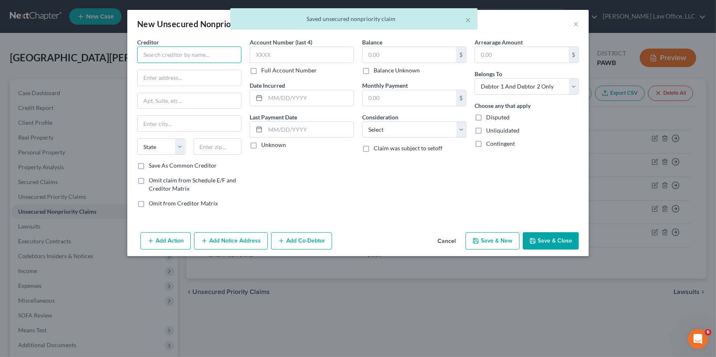
click at [166, 55] on input "text" at bounding box center [189, 55] width 104 height 16
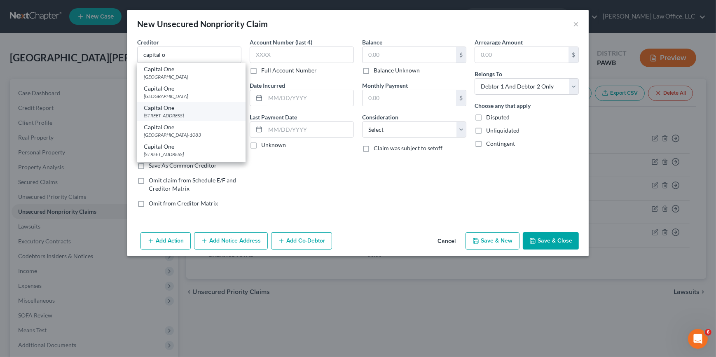
click at [177, 114] on div "PO Box 312293, Salt Lake City, UT 84131" at bounding box center [191, 115] width 95 height 7
type input "Capital One"
type input "PO Box 312293"
type input "Salt Lake City"
select select "46"
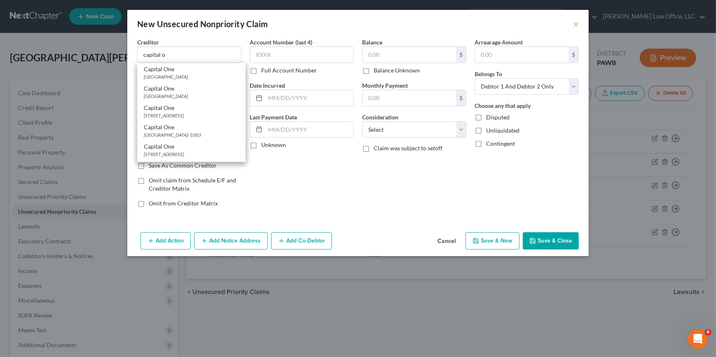
type input "84131"
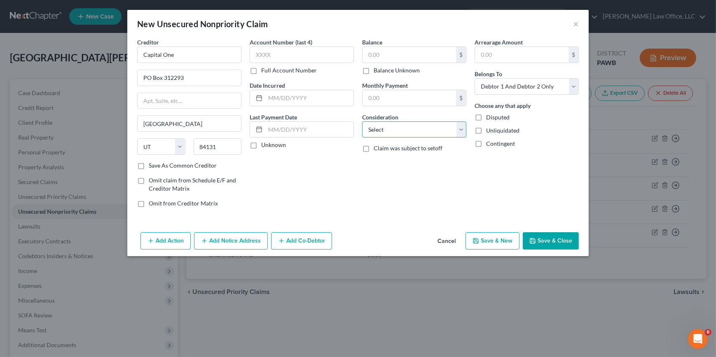
click at [414, 133] on select "Select Cable / Satellite Services Collection Agency Credit Card Debt Debt Couns…" at bounding box center [414, 129] width 104 height 16
select select "2"
click at [362, 121] on select "Select Cable / Satellite Services Collection Agency Credit Card Debt Debt Couns…" at bounding box center [414, 129] width 104 height 16
drag, startPoint x: 499, startPoint y: 90, endPoint x: 494, endPoint y: 94, distance: 6.4
click at [498, 91] on select "Select Debtor 1 Only Debtor 2 Only Debtor 1 And Debtor 2 Only At Least One Of T…" at bounding box center [526, 86] width 104 height 16
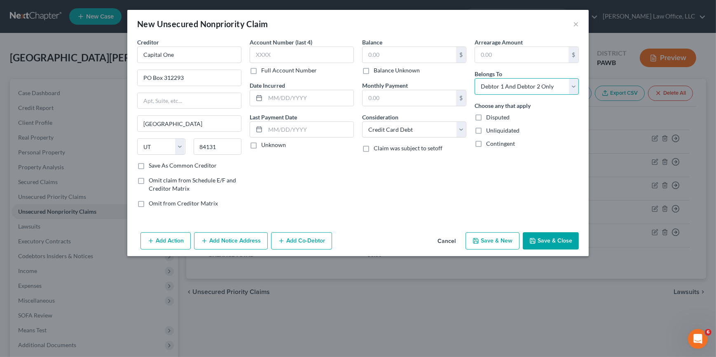
select select "1"
click at [474, 78] on select "Select Debtor 1 Only Debtor 2 Only Debtor 1 And Debtor 2 Only At Least One Of T…" at bounding box center [526, 86] width 104 height 16
click at [541, 232] on button "Save & Close" at bounding box center [551, 240] width 56 height 17
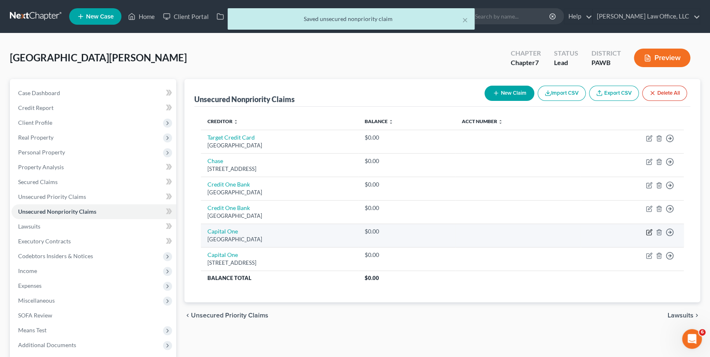
click at [652, 232] on icon "button" at bounding box center [649, 232] width 7 height 7
select select "28"
select select "2"
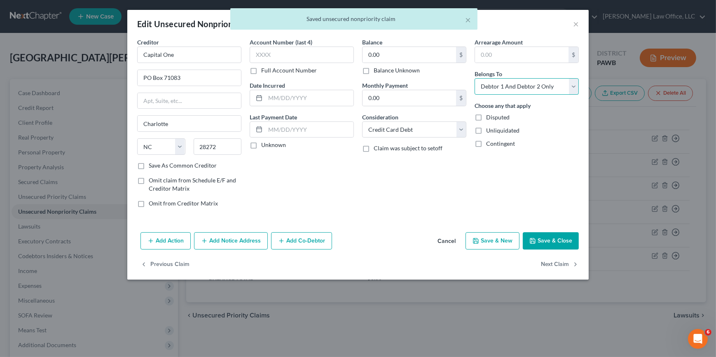
click at [503, 90] on select "Select Debtor 1 Only Debtor 2 Only Debtor 1 And Debtor 2 Only At Least One Of T…" at bounding box center [526, 86] width 104 height 16
select select "1"
click at [474, 78] on select "Select Debtor 1 Only Debtor 2 Only Debtor 1 And Debtor 2 Only At Least One Of T…" at bounding box center [526, 86] width 104 height 16
click at [535, 245] on button "Save & Close" at bounding box center [551, 240] width 56 height 17
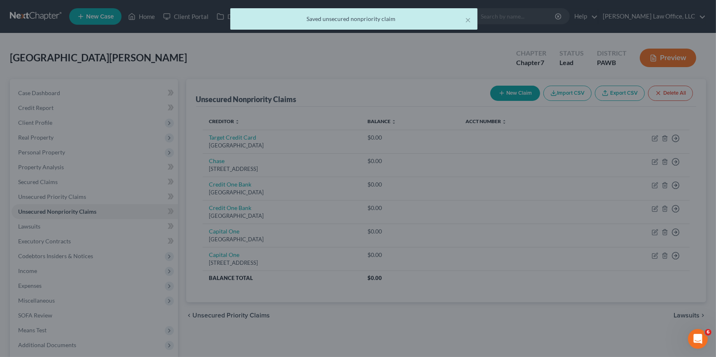
type input "0"
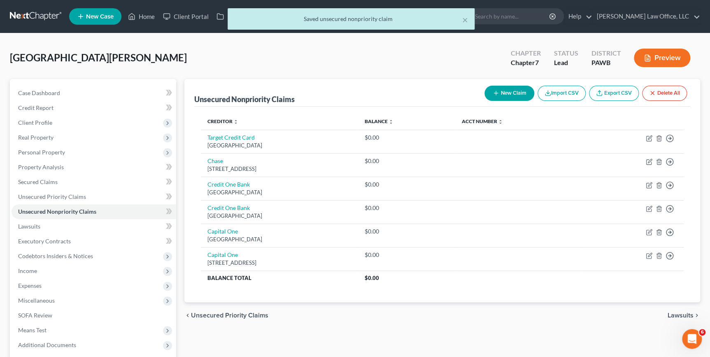
click at [500, 89] on button "New Claim" at bounding box center [510, 93] width 50 height 15
select select "2"
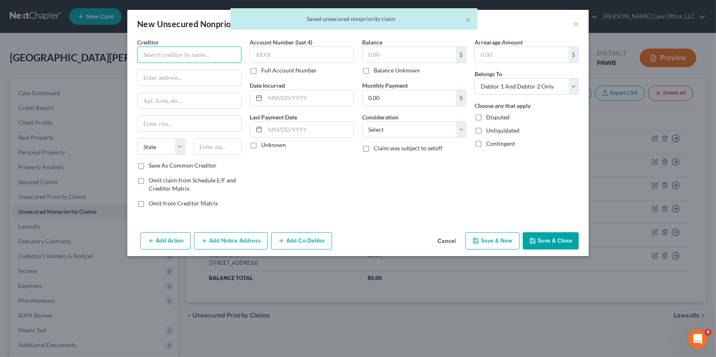
click at [153, 53] on input "text" at bounding box center [189, 55] width 104 height 16
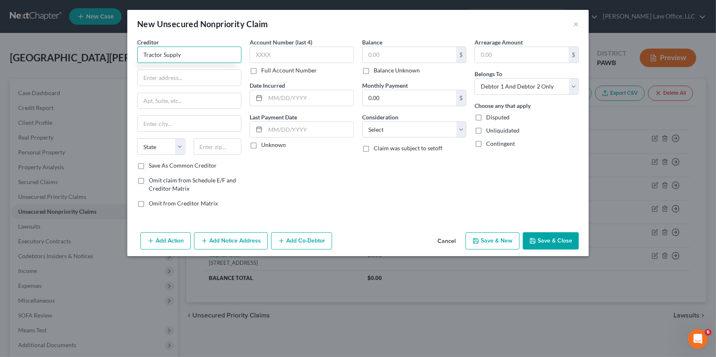
type input "Tractor Supply"
click at [170, 73] on input "text" at bounding box center [189, 78] width 103 height 16
type input "5401 Virginia Way"
type input "37027"
type input "Brentwood"
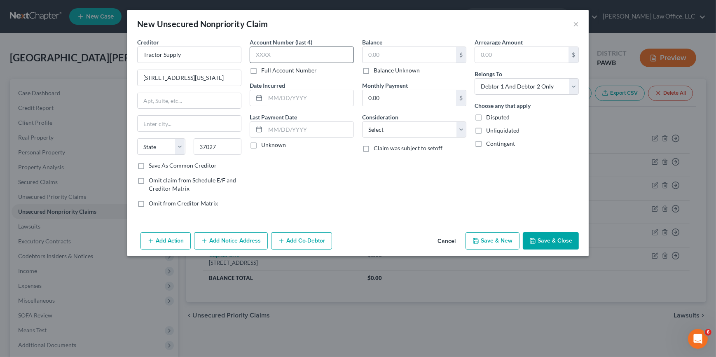
select select "44"
click at [201, 167] on label "Save As Common Creditor" at bounding box center [183, 165] width 68 height 8
click at [157, 167] on input "Save As Common Creditor" at bounding box center [154, 163] width 5 height 5
checkbox input "true"
click at [393, 132] on select "Select Cable / Satellite Services Collection Agency Credit Card Debt Debt Couns…" at bounding box center [414, 129] width 104 height 16
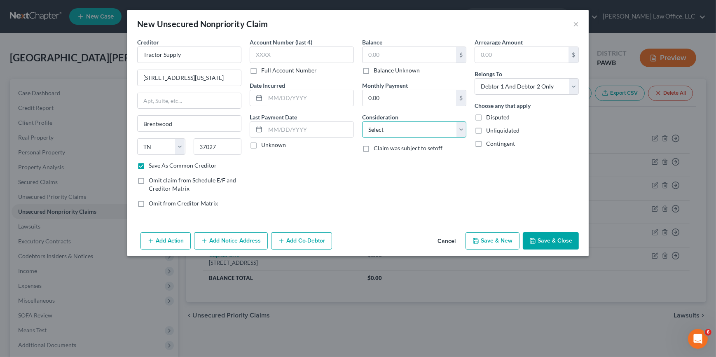
select select "2"
click at [362, 121] on select "Select Cable / Satellite Services Collection Agency Credit Card Debt Debt Couns…" at bounding box center [414, 129] width 104 height 16
click at [505, 85] on select "Select Debtor 1 Only Debtor 2 Only Debtor 1 And Debtor 2 Only At Least One Of T…" at bounding box center [526, 86] width 104 height 16
select select "1"
click at [474, 78] on select "Select Debtor 1 Only Debtor 2 Only Debtor 1 And Debtor 2 Only At Least One Of T…" at bounding box center [526, 86] width 104 height 16
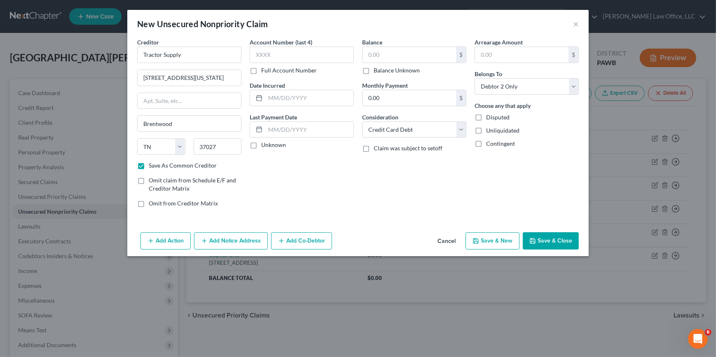
click at [539, 242] on button "Save & Close" at bounding box center [551, 240] width 56 height 17
checkbox input "false"
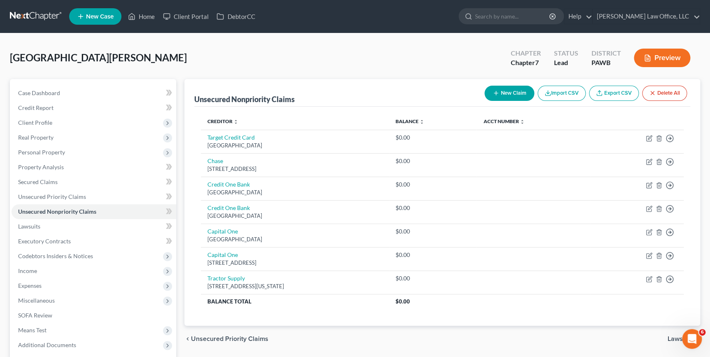
click at [509, 96] on button "New Claim" at bounding box center [510, 93] width 50 height 15
select select "2"
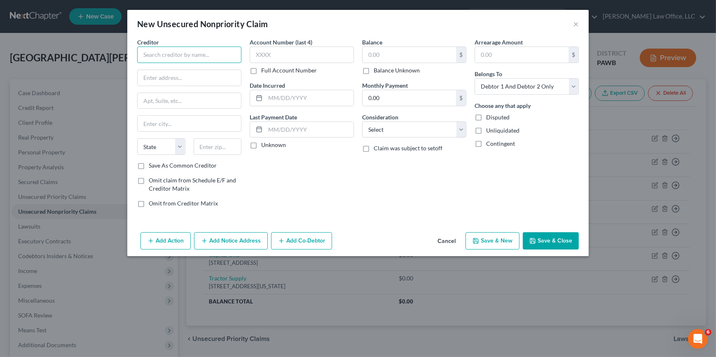
click at [151, 54] on input "text" at bounding box center [189, 55] width 104 height 16
type input "Best Egg"
click at [393, 126] on select "Select Cable / Satellite Services Collection Agency Credit Card Debt Debt Couns…" at bounding box center [414, 129] width 104 height 16
select select "2"
click at [362, 121] on select "Select Cable / Satellite Services Collection Agency Credit Card Debt Debt Couns…" at bounding box center [414, 129] width 104 height 16
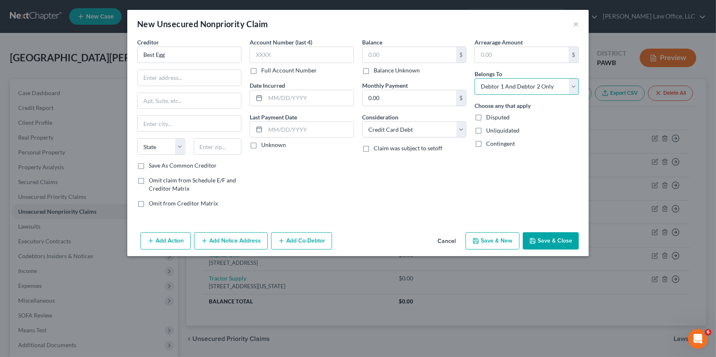
click at [486, 88] on select "Select Debtor 1 Only Debtor 2 Only Debtor 1 And Debtor 2 Only At Least One Of T…" at bounding box center [526, 86] width 104 height 16
select select "1"
click at [474, 78] on select "Select Debtor 1 Only Debtor 2 Only Debtor 1 And Debtor 2 Only At Least One Of T…" at bounding box center [526, 86] width 104 height 16
click at [205, 79] on input "text" at bounding box center [189, 78] width 103 height 16
click at [181, 77] on input "text" at bounding box center [189, 78] width 103 height 16
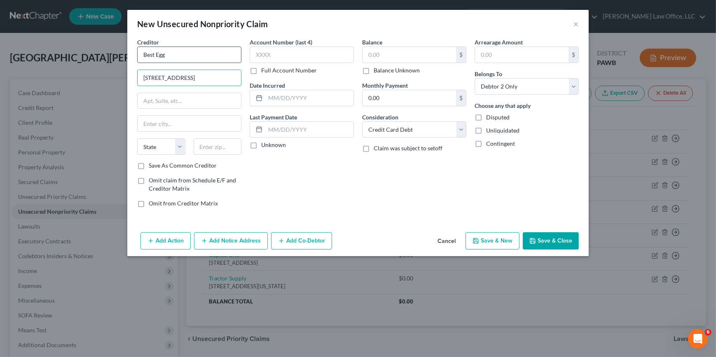
type input "2975 Regent Blvd"
type input "Suite 100"
drag, startPoint x: 214, startPoint y: 146, endPoint x: 219, endPoint y: 143, distance: 5.5
click at [214, 146] on input "text" at bounding box center [218, 146] width 48 height 16
type input "75063"
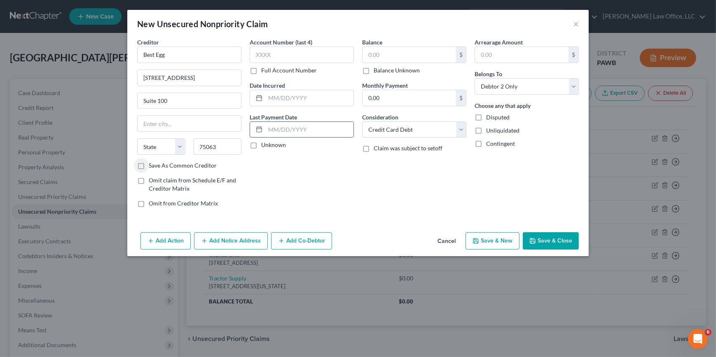
type input "Irving"
select select "45"
click at [194, 168] on label "Save As Common Creditor" at bounding box center [183, 165] width 68 height 8
click at [157, 167] on input "Save As Common Creditor" at bounding box center [154, 163] width 5 height 5
checkbox input "true"
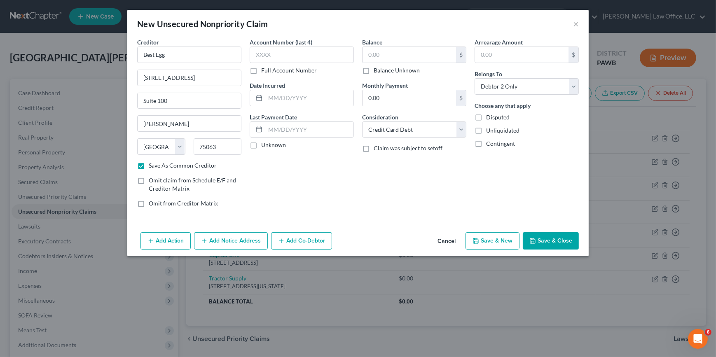
click at [495, 117] on span "Disputed" at bounding box center [497, 117] width 23 height 7
click at [495, 117] on input "Disputed" at bounding box center [491, 115] width 5 height 5
click at [495, 117] on span "Disputed" at bounding box center [497, 117] width 23 height 7
click at [495, 117] on input "Disputed" at bounding box center [491, 115] width 5 height 5
checkbox input "false"
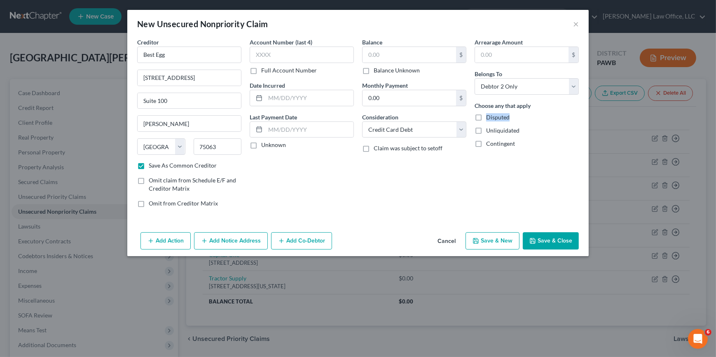
click at [508, 243] on button "Save & New" at bounding box center [492, 240] width 54 height 17
checkbox input "false"
type input "0.00"
select select "2"
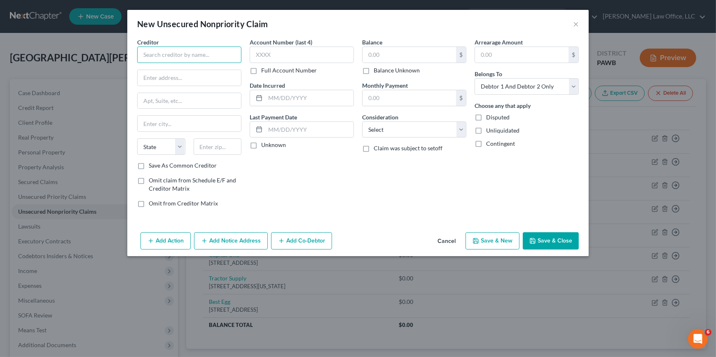
click at [156, 58] on input "text" at bounding box center [189, 55] width 104 height 16
type input "Wayfair"
click at [200, 79] on input "text" at bounding box center [189, 78] width 103 height 16
type input "4 Copley Place Floor 7"
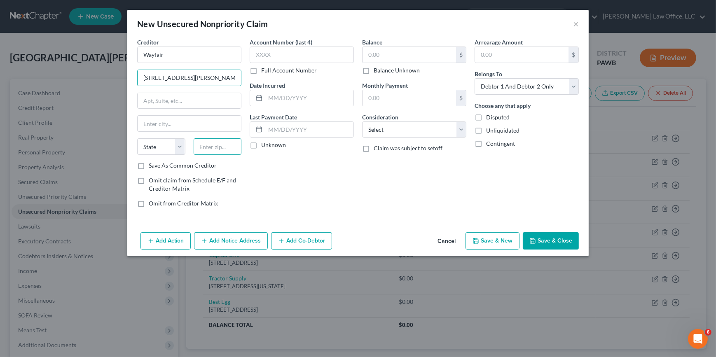
click at [214, 145] on input "text" at bounding box center [218, 146] width 48 height 16
type input "02116"
type input "Boston"
select select "22"
click at [199, 163] on label "Save As Common Creditor" at bounding box center [183, 165] width 68 height 8
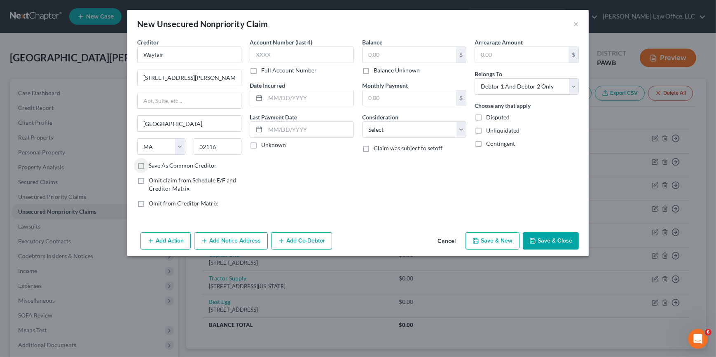
click at [157, 163] on input "Save As Common Creditor" at bounding box center [154, 163] width 5 height 5
checkbox input "true"
click at [428, 132] on select "Select Cable / Satellite Services Collection Agency Credit Card Debt Debt Couns…" at bounding box center [414, 129] width 104 height 16
select select "2"
click at [362, 121] on select "Select Cable / Satellite Services Collection Agency Credit Card Debt Debt Couns…" at bounding box center [414, 129] width 104 height 16
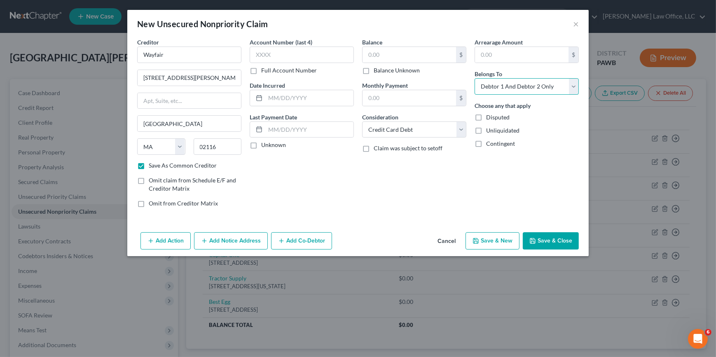
click at [484, 91] on select "Select Debtor 1 Only Debtor 2 Only Debtor 1 And Debtor 2 Only At Least One Of T…" at bounding box center [526, 86] width 104 height 16
select select "1"
click at [474, 78] on select "Select Debtor 1 Only Debtor 2 Only Debtor 1 And Debtor 2 Only At Least One Of T…" at bounding box center [526, 86] width 104 height 16
click at [511, 239] on button "Save & New" at bounding box center [492, 240] width 54 height 17
checkbox input "false"
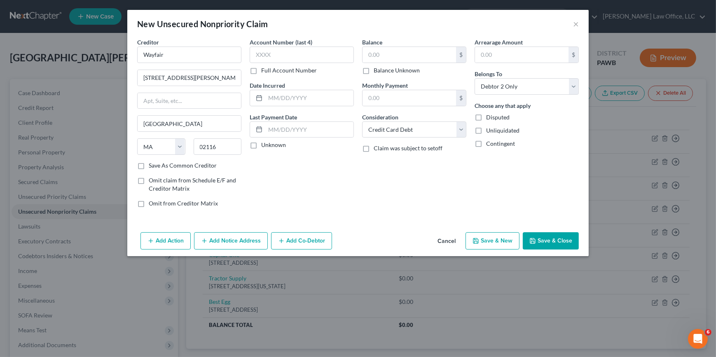
select select "2"
type input "0.00"
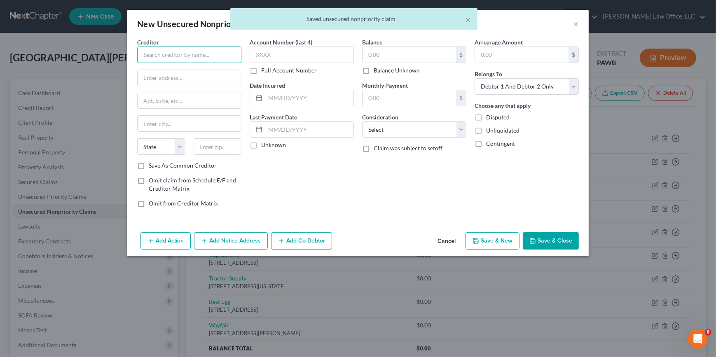
click at [157, 51] on input "text" at bounding box center [189, 55] width 104 height 16
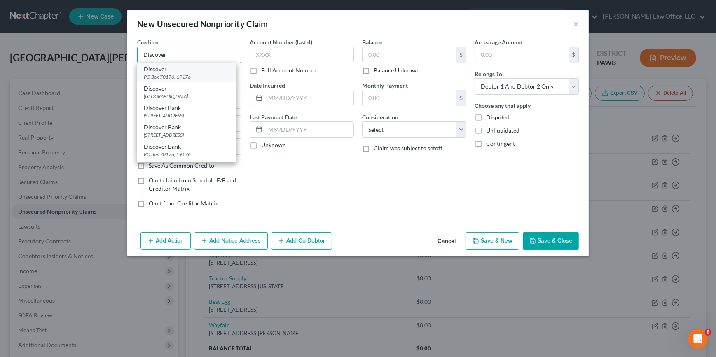
type input "Discover"
drag, startPoint x: 180, startPoint y: 68, endPoint x: 187, endPoint y: 72, distance: 7.6
click at [180, 68] on div "Discover" at bounding box center [187, 69] width 86 height 8
type input "PO Box 70176"
type input "19176"
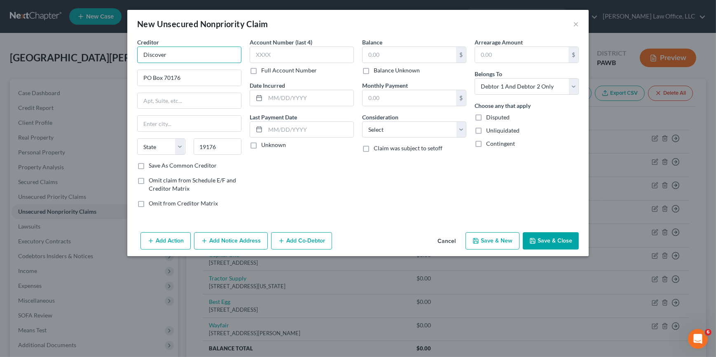
click at [186, 54] on input "Discover" at bounding box center [189, 55] width 104 height 16
drag, startPoint x: 133, startPoint y: 77, endPoint x: 47, endPoint y: 77, distance: 85.2
click at [47, 77] on div "New Unsecured Nonpriority Claim × Creditor * Discover PO Box 70176 State AL AK …" at bounding box center [358, 178] width 716 height 357
click at [162, 53] on input "Discover" at bounding box center [189, 55] width 104 height 16
drag, startPoint x: 184, startPoint y: 54, endPoint x: 89, endPoint y: 58, distance: 94.8
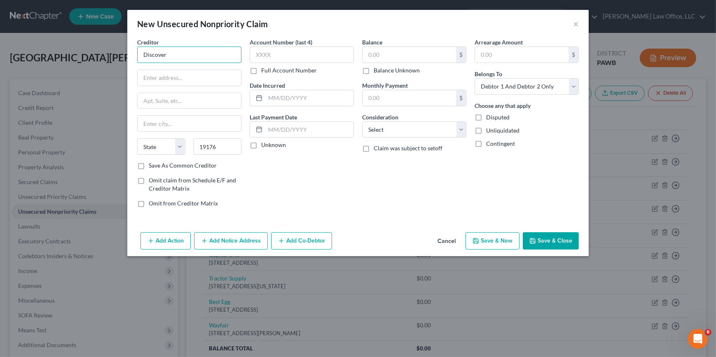
click at [89, 58] on div "New Unsecured Nonpriority Claim × Creditor * Discover State AL AK AR AZ CA CO C…" at bounding box center [358, 178] width 716 height 357
type input "Discover"
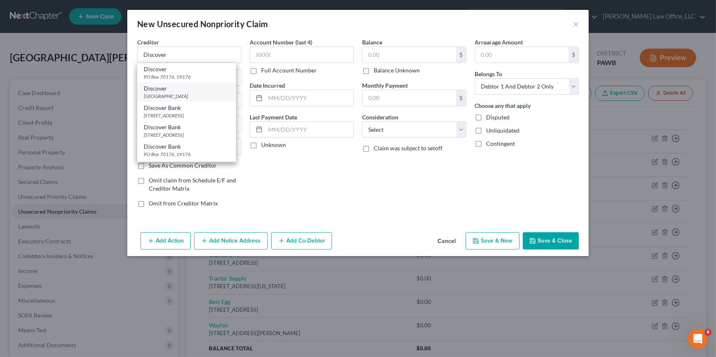
click at [202, 91] on div "Discover" at bounding box center [187, 88] width 86 height 8
type input "PO Box 71084"
type input "Charlotte"
select select "28"
type input "28272"
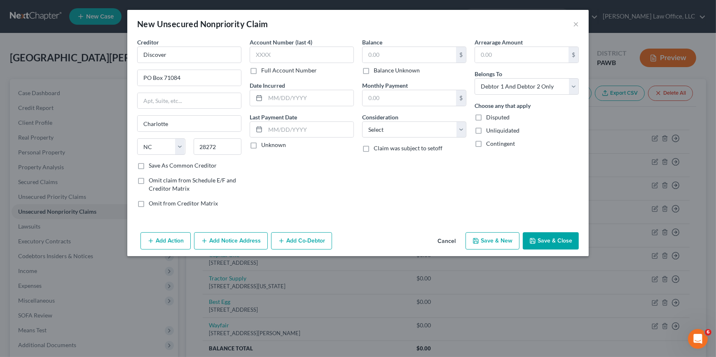
click at [196, 168] on label "Save As Common Creditor" at bounding box center [183, 165] width 68 height 8
click at [157, 167] on input "Save As Common Creditor" at bounding box center [154, 163] width 5 height 5
checkbox input "true"
click at [430, 128] on select "Select Cable / Satellite Services Collection Agency Credit Card Debt Debt Couns…" at bounding box center [414, 129] width 104 height 16
select select "2"
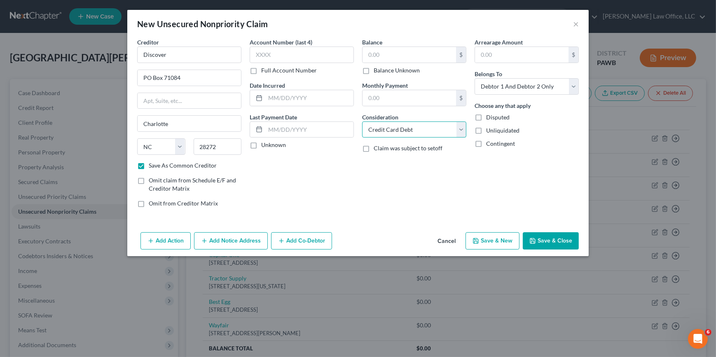
click at [362, 121] on select "Select Cable / Satellite Services Collection Agency Credit Card Debt Debt Couns…" at bounding box center [414, 129] width 104 height 16
click at [507, 239] on button "Save & New" at bounding box center [492, 240] width 54 height 17
checkbox input "false"
select select "2"
type input "0.00"
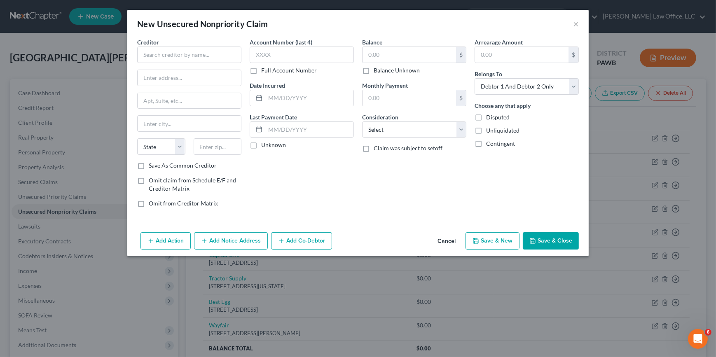
type input "0.00"
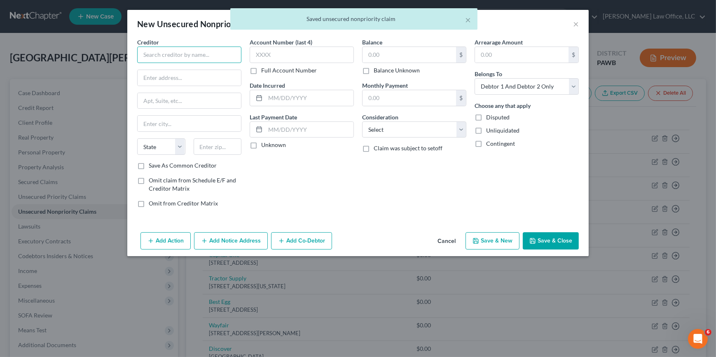
click at [164, 58] on input "text" at bounding box center [189, 55] width 104 height 16
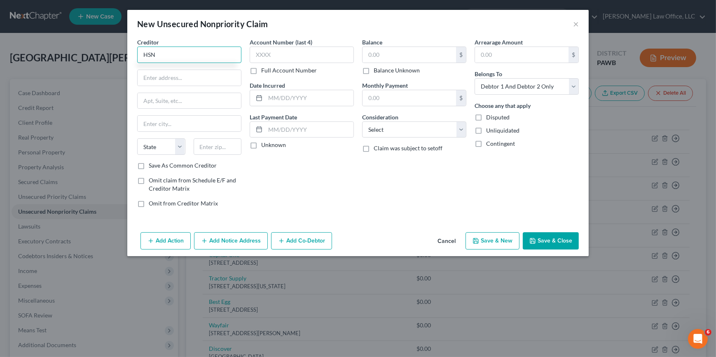
type input "HSN"
click at [201, 76] on input "text" at bounding box center [189, 78] width 103 height 16
type input "Comenity Capital Bank"
type input "PO Box 659707"
click at [205, 152] on input "text" at bounding box center [218, 146] width 48 height 16
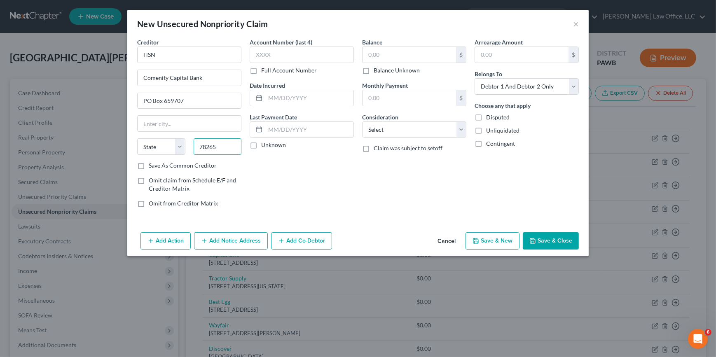
type input "78265"
type input "San Antonio"
select select "45"
click at [168, 169] on div "Creditor * HSN Comenity Capital Bank PO Box 659707 San Antonio State AL AK AR A…" at bounding box center [189, 126] width 112 height 176
click at [149, 165] on label "Save As Common Creditor" at bounding box center [183, 165] width 68 height 8
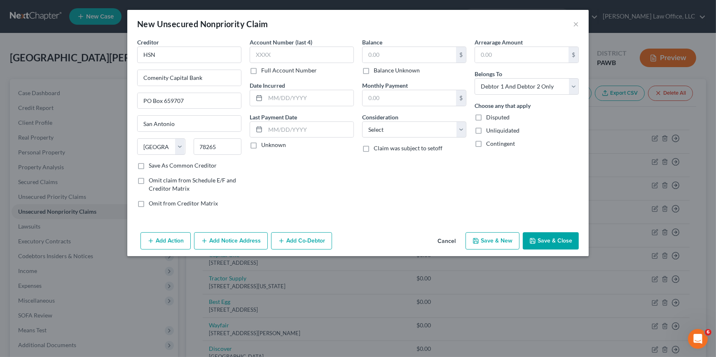
click at [152, 165] on input "Save As Common Creditor" at bounding box center [154, 163] width 5 height 5
checkbox input "true"
click at [432, 132] on select "Select Cable / Satellite Services Collection Agency Credit Card Debt Debt Couns…" at bounding box center [414, 129] width 104 height 16
select select "2"
click at [362, 121] on select "Select Cable / Satellite Services Collection Agency Credit Card Debt Debt Couns…" at bounding box center [414, 129] width 104 height 16
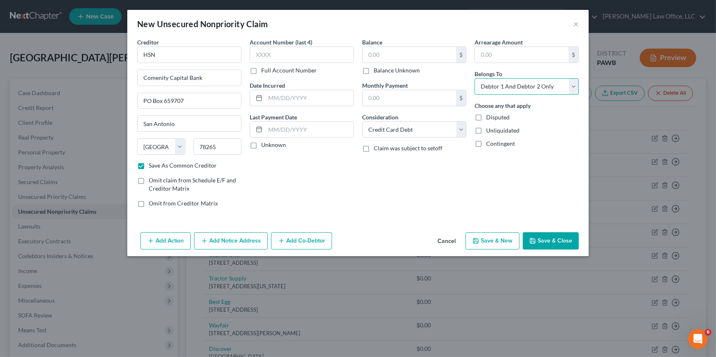
click at [530, 89] on select "Select Debtor 1 Only Debtor 2 Only Debtor 1 And Debtor 2 Only At Least One Of T…" at bounding box center [526, 86] width 104 height 16
select select "1"
click at [474, 78] on select "Select Debtor 1 Only Debtor 2 Only Debtor 1 And Debtor 2 Only At Least One Of T…" at bounding box center [526, 86] width 104 height 16
click at [495, 245] on button "Save & New" at bounding box center [492, 240] width 54 height 17
checkbox input "false"
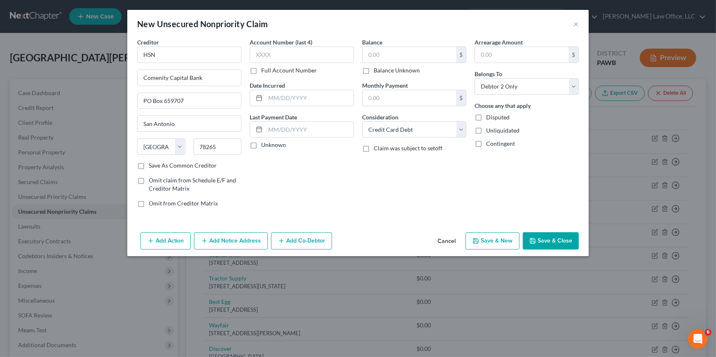
type input "0.00"
select select "2"
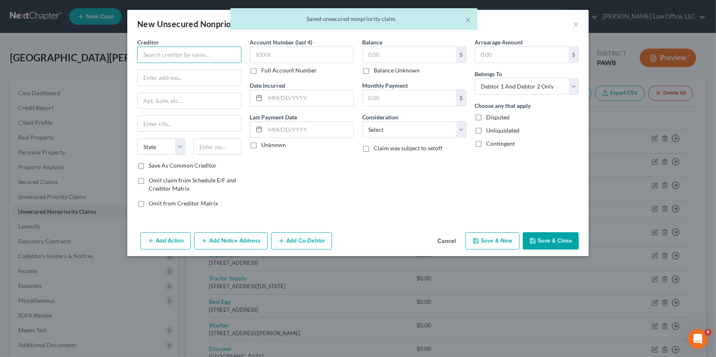
click at [168, 57] on input "text" at bounding box center [189, 55] width 104 height 16
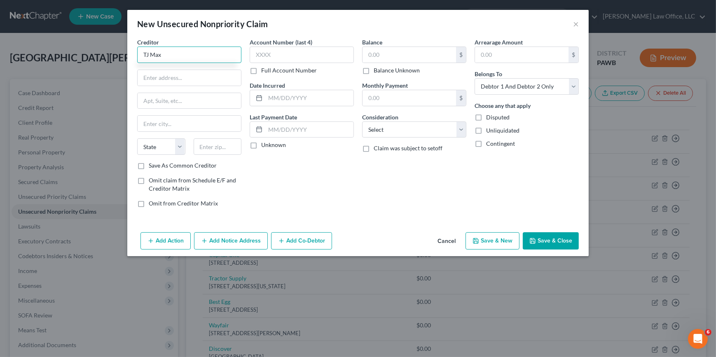
type input "TJ Max"
click at [209, 72] on input "text" at bounding box center [189, 78] width 103 height 16
type input "PO Box 669819"
click at [175, 164] on label "Save As Common Creditor" at bounding box center [183, 165] width 68 height 8
click at [157, 164] on input "Save As Common Creditor" at bounding box center [154, 163] width 5 height 5
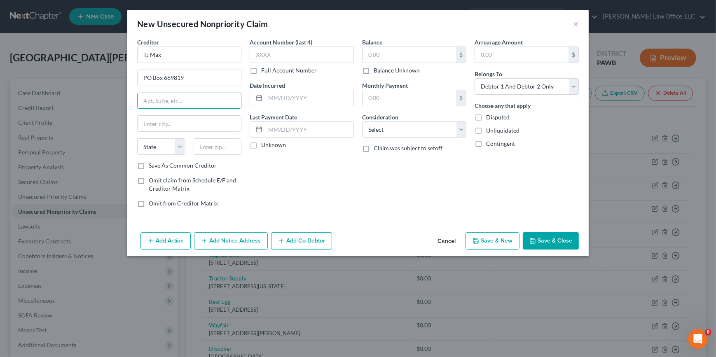
checkbox input "true"
click at [231, 145] on input "text" at bounding box center [218, 146] width 48 height 16
type input "75226"
type input "Dallas"
select select "45"
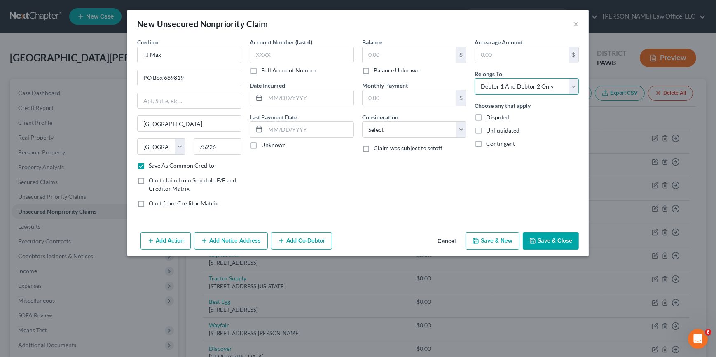
click at [493, 88] on select "Select Debtor 1 Only Debtor 2 Only Debtor 1 And Debtor 2 Only At Least One Of T…" at bounding box center [526, 86] width 104 height 16
select select "1"
click at [474, 78] on select "Select Debtor 1 Only Debtor 2 Only Debtor 1 And Debtor 2 Only At Least One Of T…" at bounding box center [526, 86] width 104 height 16
click at [437, 126] on select "Select Cable / Satellite Services Collection Agency Credit Card Debt Debt Couns…" at bounding box center [414, 129] width 104 height 16
select select "2"
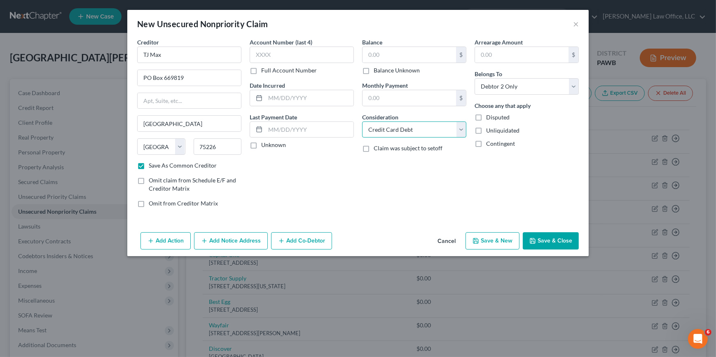
click at [362, 121] on select "Select Cable / Satellite Services Collection Agency Credit Card Debt Debt Couns…" at bounding box center [414, 129] width 104 height 16
click at [500, 242] on button "Save & New" at bounding box center [492, 240] width 54 height 17
checkbox input "false"
select select "2"
type input "0.00"
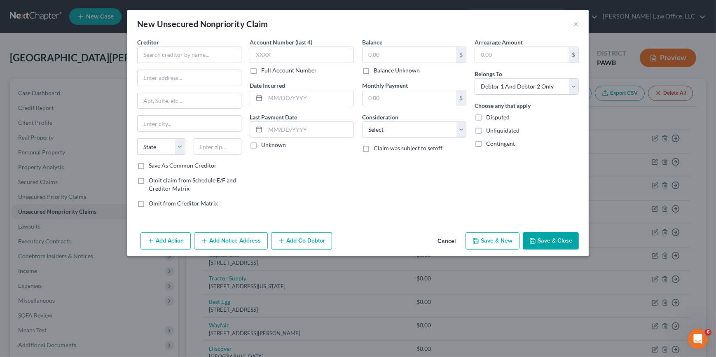
type input "0.00"
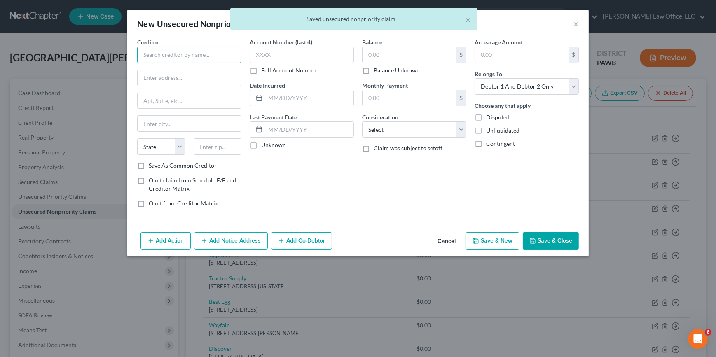
click at [201, 54] on input "text" at bounding box center [189, 55] width 104 height 16
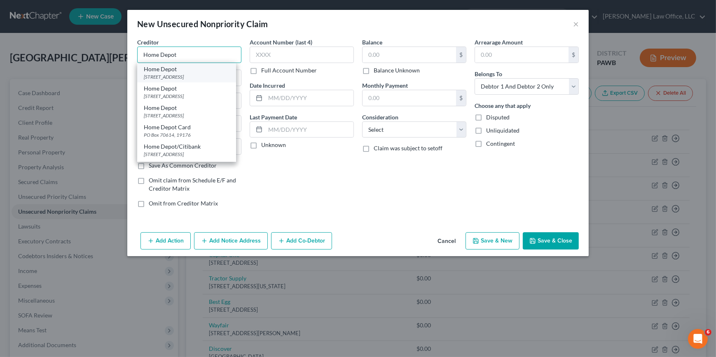
type input "Home Depot"
click at [177, 78] on div "8001 Woodland Center, Tampa, FL 33614" at bounding box center [187, 76] width 86 height 7
type input "8001 Woodland Center"
type input "Tampa"
select select "9"
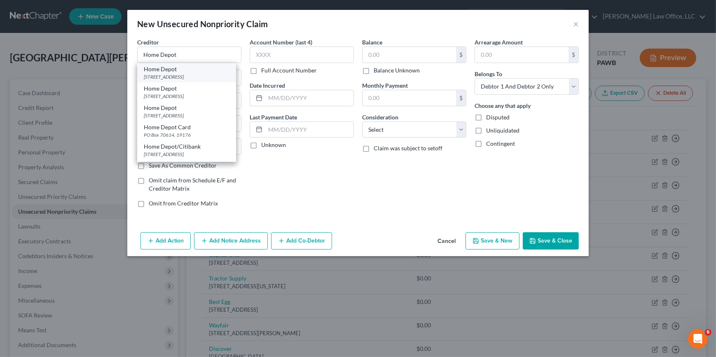
type input "33614"
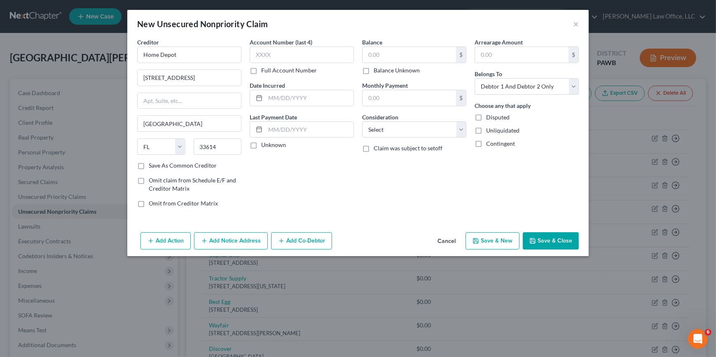
click at [181, 167] on label "Save As Common Creditor" at bounding box center [183, 165] width 68 height 8
click at [157, 167] on input "Save As Common Creditor" at bounding box center [154, 163] width 5 height 5
checkbox input "true"
click at [405, 128] on select "Select Cable / Satellite Services Collection Agency Credit Card Debt Debt Couns…" at bounding box center [414, 129] width 104 height 16
select select "2"
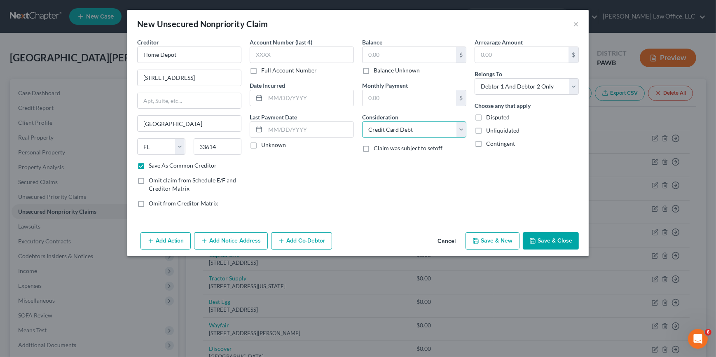
click at [362, 121] on select "Select Cable / Satellite Services Collection Agency Credit Card Debt Debt Couns…" at bounding box center [414, 129] width 104 height 16
drag, startPoint x: 535, startPoint y: 88, endPoint x: 532, endPoint y: 92, distance: 5.5
click at [535, 88] on select "Select Debtor 1 Only Debtor 2 Only Debtor 1 And Debtor 2 Only At Least One Of T…" at bounding box center [526, 86] width 104 height 16
select select "1"
click at [474, 78] on select "Select Debtor 1 Only Debtor 2 Only Debtor 1 And Debtor 2 Only At Least One Of T…" at bounding box center [526, 86] width 104 height 16
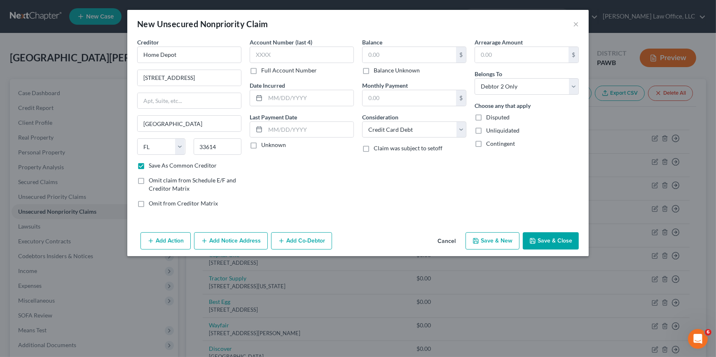
click at [509, 238] on button "Save & New" at bounding box center [492, 240] width 54 height 17
checkbox input "false"
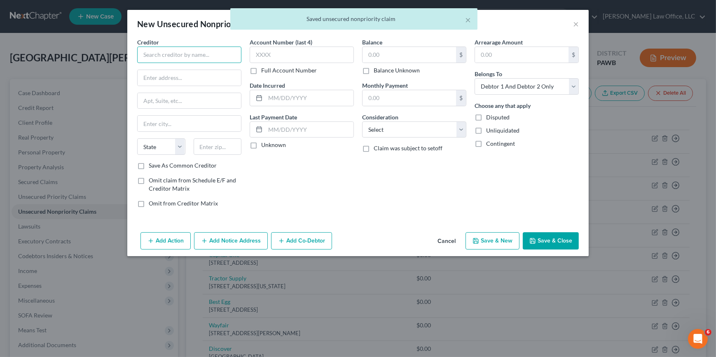
click at [163, 58] on input "text" at bounding box center [189, 55] width 104 height 16
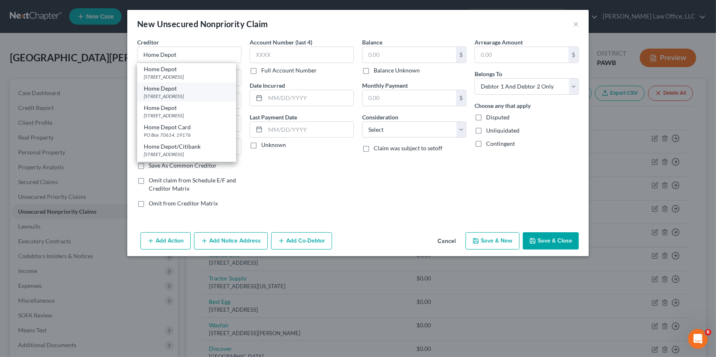
click at [180, 90] on div "Home Depot" at bounding box center [187, 88] width 86 height 8
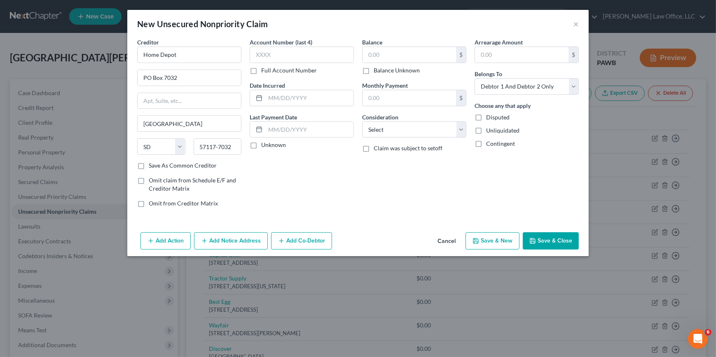
click at [158, 168] on label "Save As Common Creditor" at bounding box center [183, 165] width 68 height 8
click at [157, 167] on input "Save As Common Creditor" at bounding box center [154, 163] width 5 height 5
click at [398, 131] on select "Select Cable / Satellite Services Collection Agency Credit Card Debt Debt Couns…" at bounding box center [414, 129] width 104 height 16
click at [362, 121] on select "Select Cable / Satellite Services Collection Agency Credit Card Debt Debt Couns…" at bounding box center [414, 129] width 104 height 16
click at [519, 87] on select "Select Debtor 1 Only Debtor 2 Only Debtor 1 And Debtor 2 Only At Least One Of T…" at bounding box center [526, 86] width 104 height 16
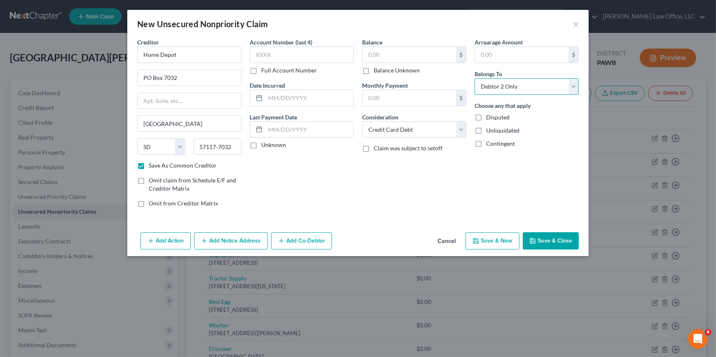
click at [474, 78] on select "Select Debtor 1 Only Debtor 2 Only Debtor 1 And Debtor 2 Only At Least One Of T…" at bounding box center [526, 86] width 104 height 16
click at [489, 240] on button "Save & New" at bounding box center [492, 240] width 54 height 17
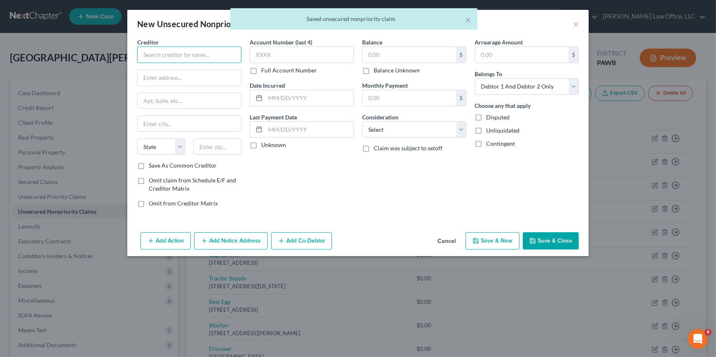
click at [192, 54] on input "text" at bounding box center [189, 55] width 104 height 16
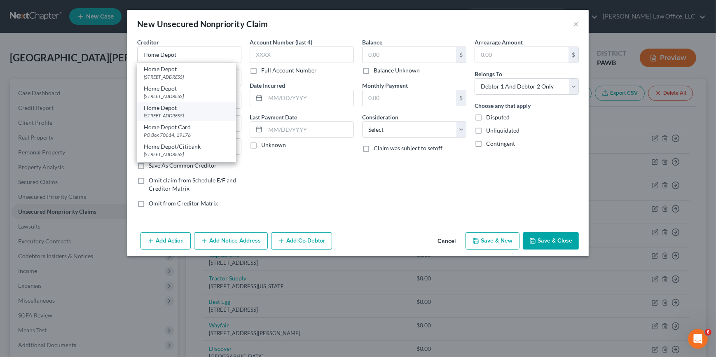
click at [182, 106] on div "Home Depot" at bounding box center [187, 108] width 86 height 8
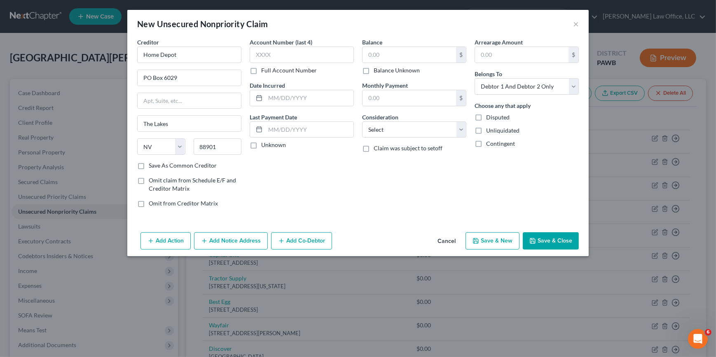
click at [187, 167] on label "Save As Common Creditor" at bounding box center [183, 165] width 68 height 8
click at [157, 167] on input "Save As Common Creditor" at bounding box center [154, 163] width 5 height 5
click at [430, 134] on select "Select Cable / Satellite Services Collection Agency Credit Card Debt Debt Couns…" at bounding box center [414, 129] width 104 height 16
click at [362, 121] on select "Select Cable / Satellite Services Collection Agency Credit Card Debt Debt Couns…" at bounding box center [414, 129] width 104 height 16
drag, startPoint x: 503, startPoint y: 88, endPoint x: 503, endPoint y: 93, distance: 4.9
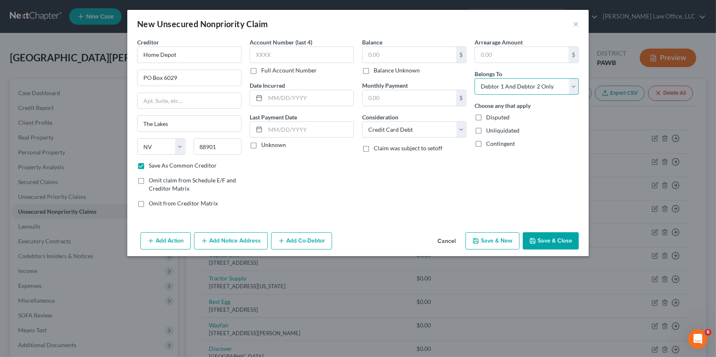
click at [503, 88] on select "Select Debtor 1 Only Debtor 2 Only Debtor 1 And Debtor 2 Only At Least One Of T…" at bounding box center [526, 86] width 104 height 16
click at [474, 78] on select "Select Debtor 1 Only Debtor 2 Only Debtor 1 And Debtor 2 Only At Least One Of T…" at bounding box center [526, 86] width 104 height 16
click at [482, 236] on button "Save & New" at bounding box center [492, 240] width 54 height 17
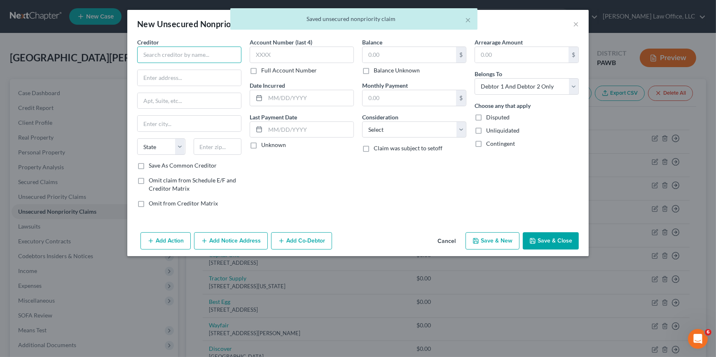
click at [160, 54] on input "text" at bounding box center [189, 55] width 104 height 16
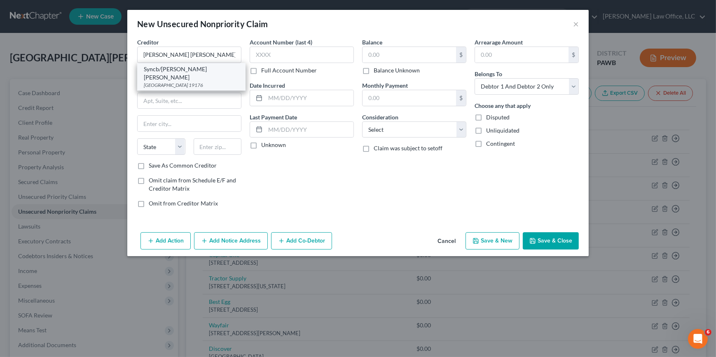
click at [189, 71] on div "Syncb/JC Penney" at bounding box center [191, 73] width 95 height 16
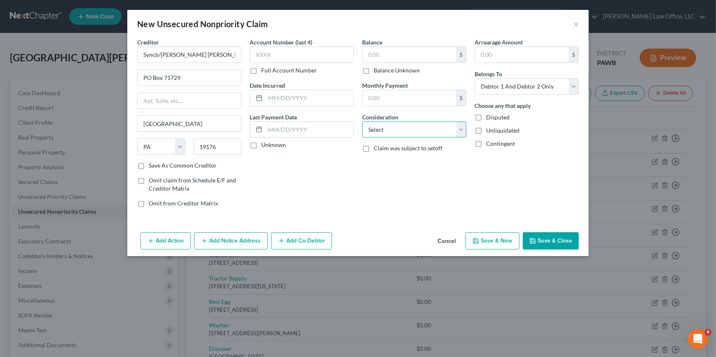
click at [441, 130] on select "Select Cable / Satellite Services Collection Agency Credit Card Debt Debt Couns…" at bounding box center [414, 129] width 104 height 16
click at [362, 121] on select "Select Cable / Satellite Services Collection Agency Credit Card Debt Debt Couns…" at bounding box center [414, 129] width 104 height 16
click at [498, 91] on select "Select Debtor 1 Only Debtor 2 Only Debtor 1 And Debtor 2 Only At Least One Of T…" at bounding box center [526, 86] width 104 height 16
click at [474, 78] on select "Select Debtor 1 Only Debtor 2 Only Debtor 1 And Debtor 2 Only At Least One Of T…" at bounding box center [526, 86] width 104 height 16
click at [498, 243] on button "Save & New" at bounding box center [492, 240] width 54 height 17
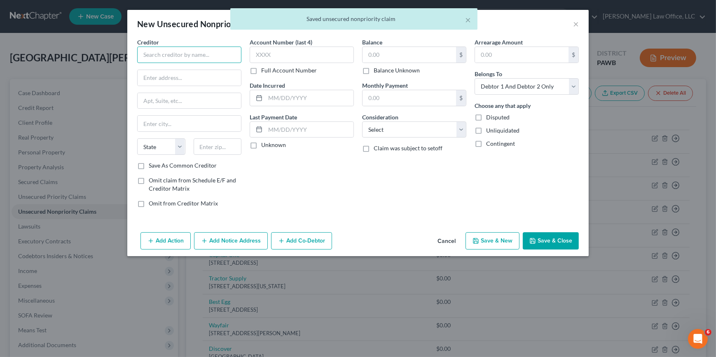
click at [185, 53] on input "text" at bounding box center [189, 55] width 104 height 16
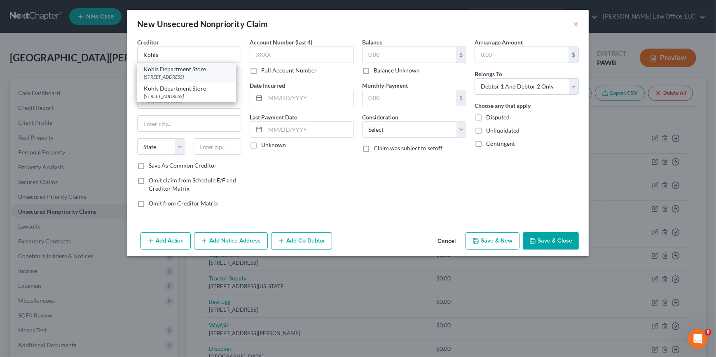
click at [180, 70] on div "Kohls Department Store" at bounding box center [187, 69] width 86 height 8
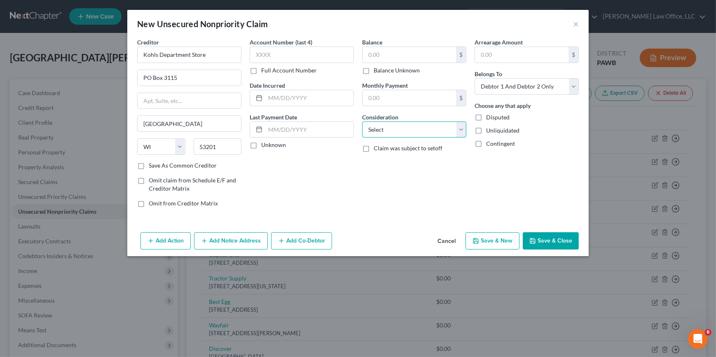
click at [439, 133] on select "Select Cable / Satellite Services Collection Agency Credit Card Debt Debt Couns…" at bounding box center [414, 129] width 104 height 16
click at [362, 121] on select "Select Cable / Satellite Services Collection Agency Credit Card Debt Debt Couns…" at bounding box center [414, 129] width 104 height 16
drag, startPoint x: 509, startPoint y: 88, endPoint x: 502, endPoint y: 95, distance: 9.9
click at [509, 88] on select "Select Debtor 1 Only Debtor 2 Only Debtor 1 And Debtor 2 Only At Least One Of T…" at bounding box center [526, 86] width 104 height 16
click at [474, 78] on select "Select Debtor 1 Only Debtor 2 Only Debtor 1 And Debtor 2 Only At Least One Of T…" at bounding box center [526, 86] width 104 height 16
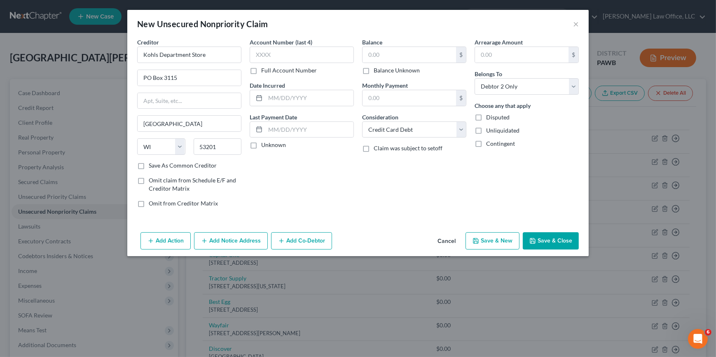
click at [491, 236] on button "Save & New" at bounding box center [492, 240] width 54 height 17
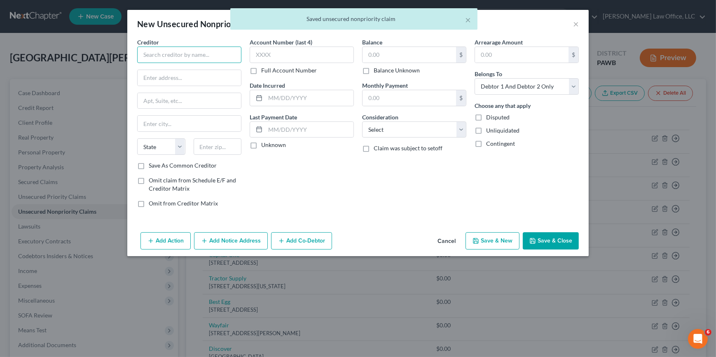
click at [214, 53] on input "text" at bounding box center [189, 55] width 104 height 16
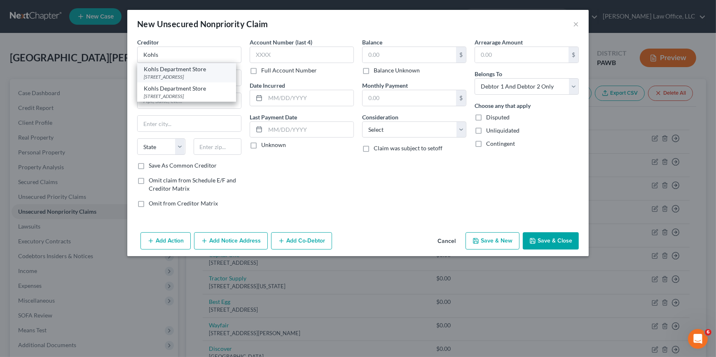
click at [176, 67] on div "Kohls Department Store" at bounding box center [187, 69] width 86 height 8
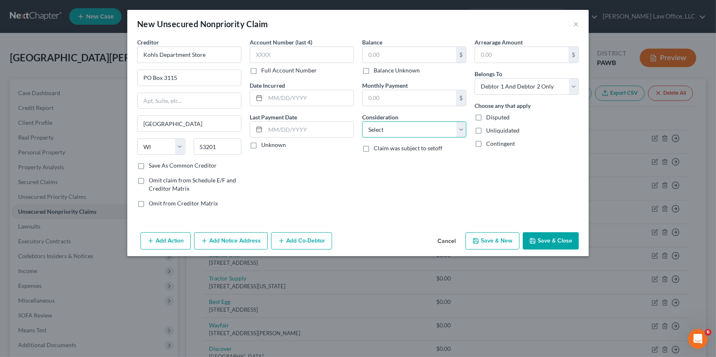
click at [392, 132] on select "Select Cable / Satellite Services Collection Agency Credit Card Debt Debt Couns…" at bounding box center [414, 129] width 104 height 16
click at [362, 121] on select "Select Cable / Satellite Services Collection Agency Credit Card Debt Debt Couns…" at bounding box center [414, 129] width 104 height 16
click at [494, 90] on select "Select Debtor 1 Only Debtor 2 Only Debtor 1 And Debtor 2 Only At Least One Of T…" at bounding box center [526, 86] width 104 height 16
click at [474, 78] on select "Select Debtor 1 Only Debtor 2 Only Debtor 1 And Debtor 2 Only At Least One Of T…" at bounding box center [526, 86] width 104 height 16
click at [497, 243] on button "Save & New" at bounding box center [492, 240] width 54 height 17
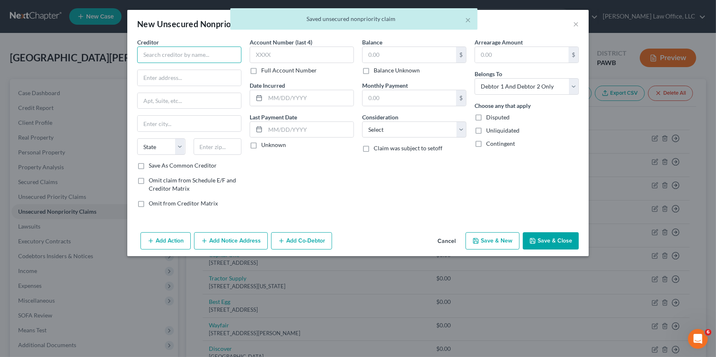
click at [202, 58] on input "text" at bounding box center [189, 55] width 104 height 16
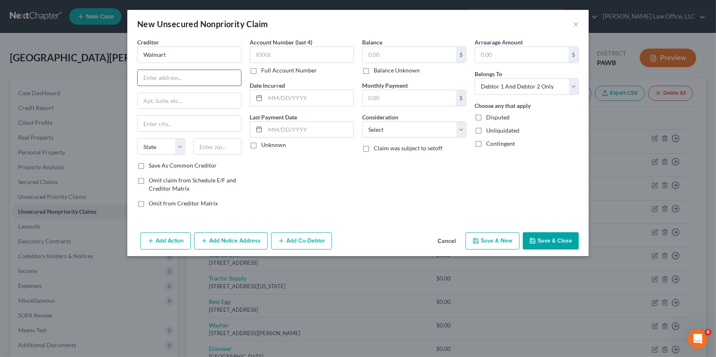
click at [208, 78] on input "text" at bounding box center [189, 78] width 103 height 16
click at [216, 144] on input "text" at bounding box center [218, 146] width 48 height 16
click at [178, 163] on label "Save As Common Creditor" at bounding box center [183, 165] width 68 height 8
click at [157, 163] on input "Save As Common Creditor" at bounding box center [154, 163] width 5 height 5
click at [388, 127] on select "Select Cable / Satellite Services Collection Agency Credit Card Debt Debt Couns…" at bounding box center [414, 129] width 104 height 16
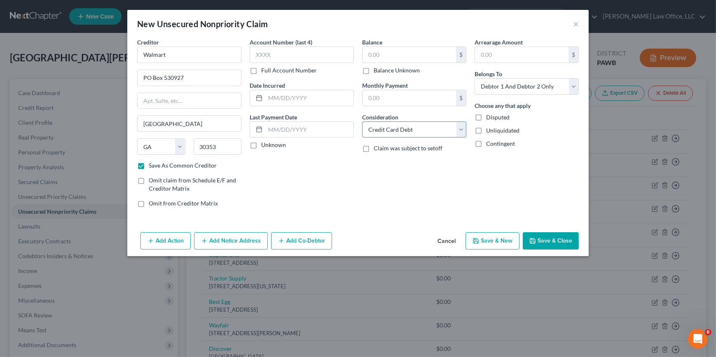
click at [362, 121] on select "Select Cable / Satellite Services Collection Agency Credit Card Debt Debt Couns…" at bounding box center [414, 129] width 104 height 16
click at [487, 83] on select "Select Debtor 1 Only Debtor 2 Only Debtor 1 And Debtor 2 Only At Least One Of T…" at bounding box center [526, 86] width 104 height 16
click at [474, 78] on select "Select Debtor 1 Only Debtor 2 Only Debtor 1 And Debtor 2 Only At Least One Of T…" at bounding box center [526, 86] width 104 height 16
click at [501, 240] on button "Save & New" at bounding box center [492, 240] width 54 height 17
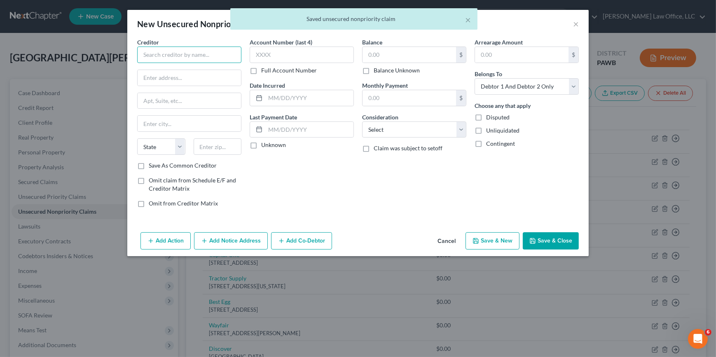
click at [201, 52] on input "text" at bounding box center [189, 55] width 104 height 16
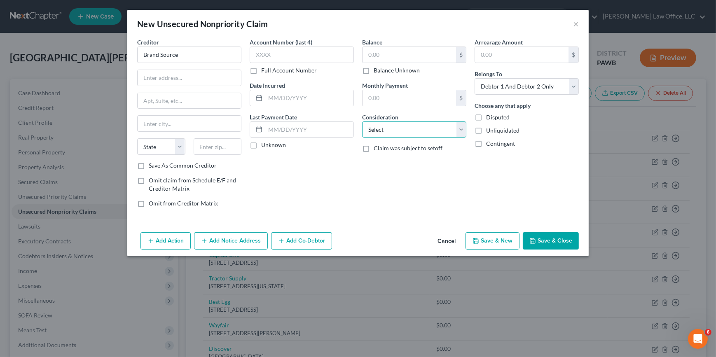
click at [390, 132] on select "Select Cable / Satellite Services Collection Agency Credit Card Debt Debt Couns…" at bounding box center [414, 129] width 104 height 16
click at [362, 121] on select "Select Cable / Satellite Services Collection Agency Credit Card Debt Debt Couns…" at bounding box center [414, 129] width 104 height 16
click at [496, 91] on select "Select Debtor 1 Only Debtor 2 Only Debtor 1 And Debtor 2 Only At Least One Of T…" at bounding box center [526, 86] width 104 height 16
click at [474, 78] on select "Select Debtor 1 Only Debtor 2 Only Debtor 1 And Debtor 2 Only At Least One Of T…" at bounding box center [526, 86] width 104 height 16
drag, startPoint x: 175, startPoint y: 83, endPoint x: 193, endPoint y: 77, distance: 18.9
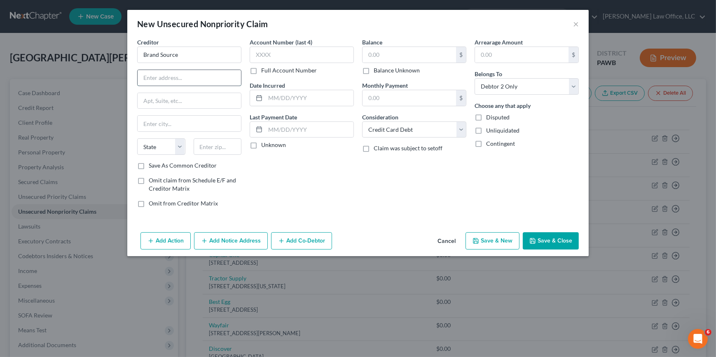
click at [175, 83] on input "text" at bounding box center [189, 78] width 103 height 16
click at [199, 163] on label "Save As Common Creditor" at bounding box center [183, 165] width 68 height 8
click at [157, 163] on input "Save As Common Creditor" at bounding box center [154, 163] width 5 height 5
click at [486, 239] on button "Save & New" at bounding box center [492, 240] width 54 height 17
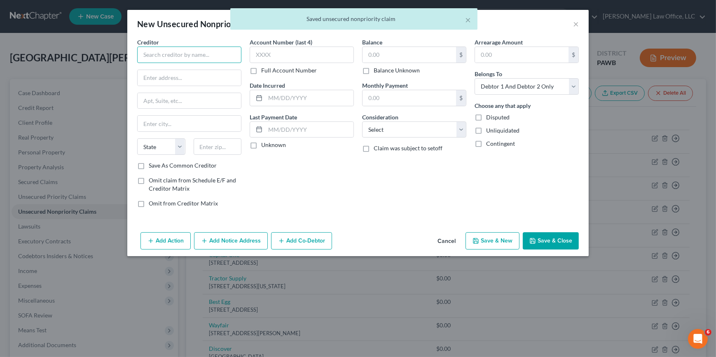
click at [180, 55] on input "text" at bounding box center [189, 55] width 104 height 16
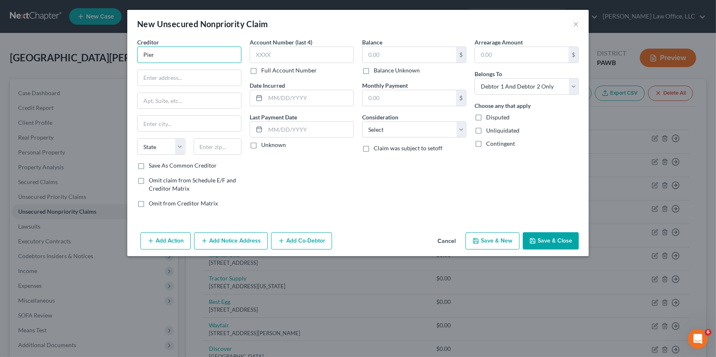
click at [194, 48] on input "Pier" at bounding box center [189, 55] width 104 height 16
click at [218, 140] on input "text" at bounding box center [218, 146] width 48 height 16
click at [177, 160] on div "State AL AK AR AZ CA CO CT DE DC FL GA GU HI ID IL IN IA KS KY LA ME MD MA MI M…" at bounding box center [189, 149] width 112 height 23
click at [177, 164] on label "Save As Common Creditor" at bounding box center [183, 165] width 68 height 8
click at [157, 164] on input "Save As Common Creditor" at bounding box center [154, 163] width 5 height 5
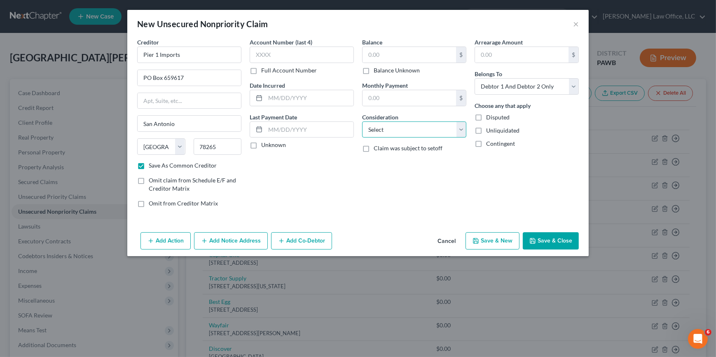
drag, startPoint x: 403, startPoint y: 129, endPoint x: 398, endPoint y: 136, distance: 8.8
click at [403, 129] on select "Select Cable / Satellite Services Collection Agency Credit Card Debt Debt Couns…" at bounding box center [414, 129] width 104 height 16
click at [362, 121] on select "Select Cable / Satellite Services Collection Agency Credit Card Debt Debt Couns…" at bounding box center [414, 129] width 104 height 16
click at [509, 81] on select "Select Debtor 1 Only Debtor 2 Only Debtor 1 And Debtor 2 Only At Least One Of T…" at bounding box center [526, 86] width 104 height 16
click at [474, 78] on select "Select Debtor 1 Only Debtor 2 Only Debtor 1 And Debtor 2 Only At Least One Of T…" at bounding box center [526, 86] width 104 height 16
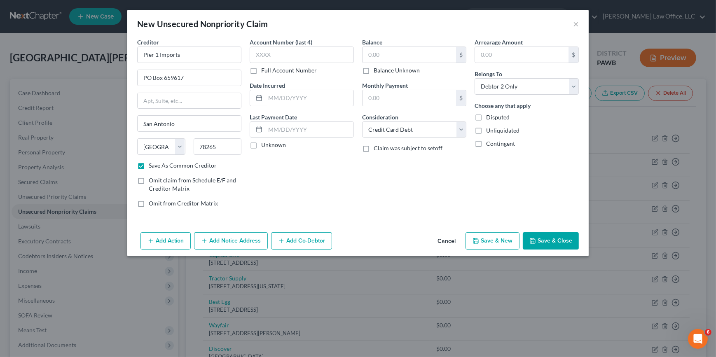
click at [493, 238] on button "Save & New" at bounding box center [492, 240] width 54 height 17
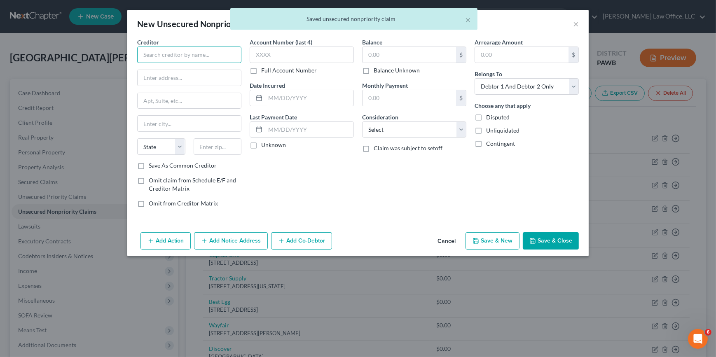
click at [170, 58] on input "text" at bounding box center [189, 55] width 104 height 16
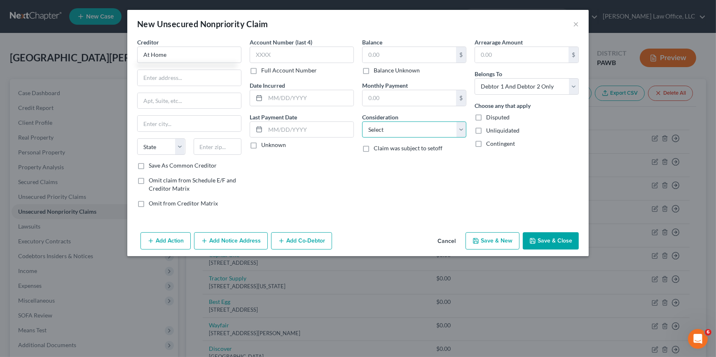
click at [429, 131] on select "Select Cable / Satellite Services Collection Agency Credit Card Debt Debt Couns…" at bounding box center [414, 129] width 104 height 16
click at [362, 121] on select "Select Cable / Satellite Services Collection Agency Credit Card Debt Debt Couns…" at bounding box center [414, 129] width 104 height 16
click at [509, 89] on select "Select Debtor 1 Only Debtor 2 Only Debtor 1 And Debtor 2 Only At Least One Of T…" at bounding box center [526, 86] width 104 height 16
click at [474, 78] on select "Select Debtor 1 Only Debtor 2 Only Debtor 1 And Debtor 2 Only At Least One Of T…" at bounding box center [526, 86] width 104 height 16
click at [206, 77] on input "text" at bounding box center [189, 78] width 103 height 16
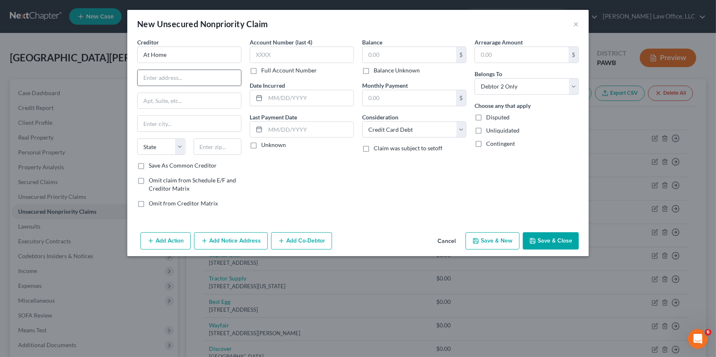
click at [169, 75] on input "text" at bounding box center [189, 78] width 103 height 16
click at [221, 147] on input "text" at bounding box center [218, 146] width 48 height 16
click at [149, 169] on label "Save As Common Creditor" at bounding box center [183, 165] width 68 height 8
click at [152, 167] on input "Save As Common Creditor" at bounding box center [154, 163] width 5 height 5
click at [482, 243] on button "Save & New" at bounding box center [492, 240] width 54 height 17
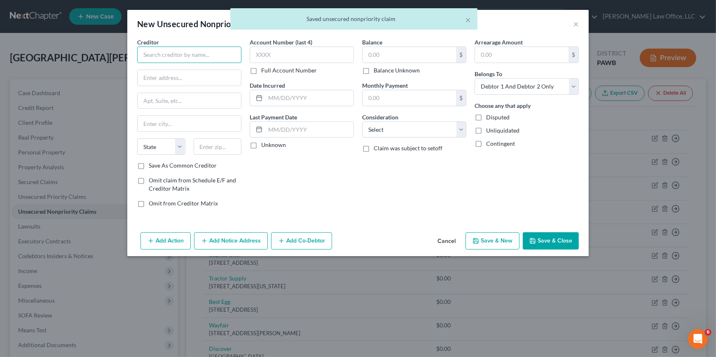
click at [184, 57] on input "text" at bounding box center [189, 55] width 104 height 16
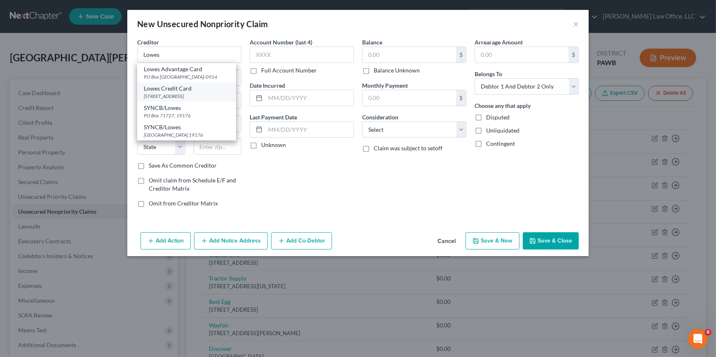
click at [193, 90] on div "Lowes Credit Card" at bounding box center [187, 88] width 86 height 8
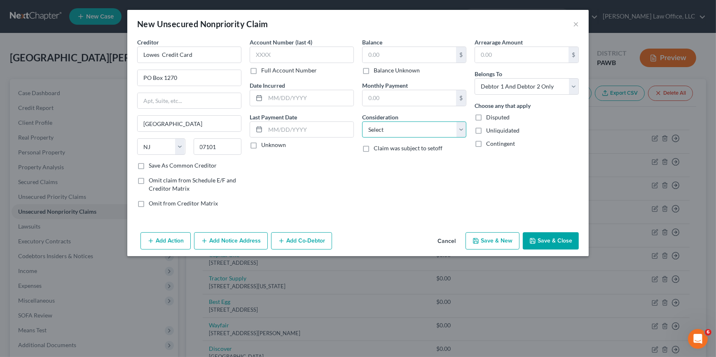
drag, startPoint x: 394, startPoint y: 127, endPoint x: 388, endPoint y: 138, distance: 12.6
click at [394, 127] on select "Select Cable / Satellite Services Collection Agency Credit Card Debt Debt Couns…" at bounding box center [414, 129] width 104 height 16
click at [362, 121] on select "Select Cable / Satellite Services Collection Agency Credit Card Debt Debt Couns…" at bounding box center [414, 129] width 104 height 16
click at [515, 86] on select "Select Debtor 1 Only Debtor 2 Only Debtor 1 And Debtor 2 Only At Least One Of T…" at bounding box center [526, 86] width 104 height 16
click at [474, 78] on select "Select Debtor 1 Only Debtor 2 Only Debtor 1 And Debtor 2 Only At Least One Of T…" at bounding box center [526, 86] width 104 height 16
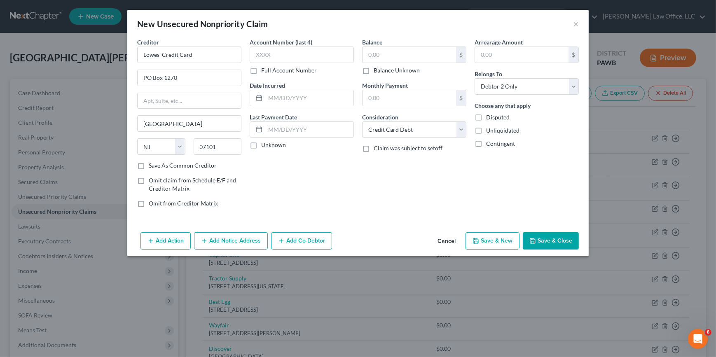
click at [494, 239] on button "Save & New" at bounding box center [492, 240] width 54 height 17
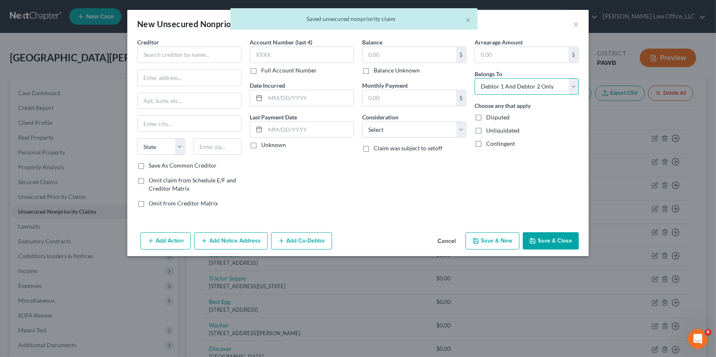
click at [493, 89] on select "Select Debtor 1 Only Debtor 2 Only Debtor 1 And Debtor 2 Only At Least One Of T…" at bounding box center [526, 86] width 104 height 16
click at [474, 78] on select "Select Debtor 1 Only Debtor 2 Only Debtor 1 And Debtor 2 Only At Least One Of T…" at bounding box center [526, 86] width 104 height 16
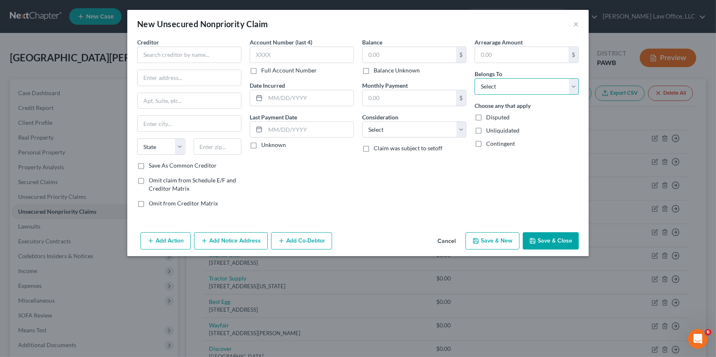
click at [494, 80] on select "Select Debtor 1 Only Debtor 2 Only Debtor 1 And Debtor 2 Only At Least One Of T…" at bounding box center [526, 86] width 104 height 16
click at [474, 78] on select "Select Debtor 1 Only Debtor 2 Only Debtor 1 And Debtor 2 Only At Least One Of T…" at bounding box center [526, 86] width 104 height 16
click at [420, 130] on select "Select Cable / Satellite Services Collection Agency Credit Card Debt Debt Couns…" at bounding box center [414, 129] width 104 height 16
click at [362, 121] on select "Select Cable / Satellite Services Collection Agency Credit Card Debt Debt Couns…" at bounding box center [414, 129] width 104 height 16
click at [164, 55] on input "text" at bounding box center [189, 55] width 104 height 16
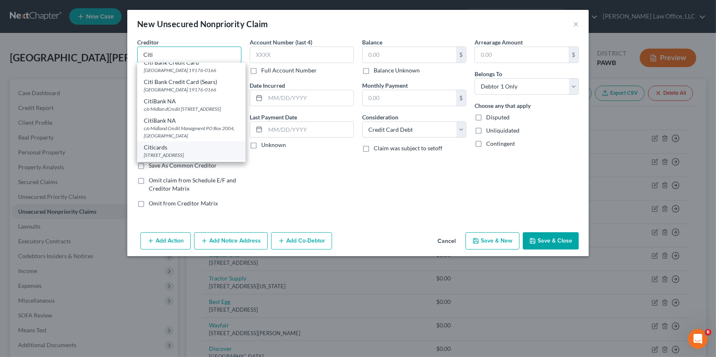
scroll to position [112, 0]
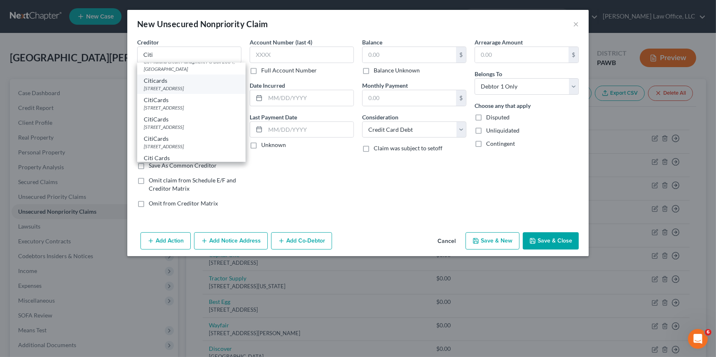
click at [176, 85] on div "Citicards" at bounding box center [191, 81] width 95 height 8
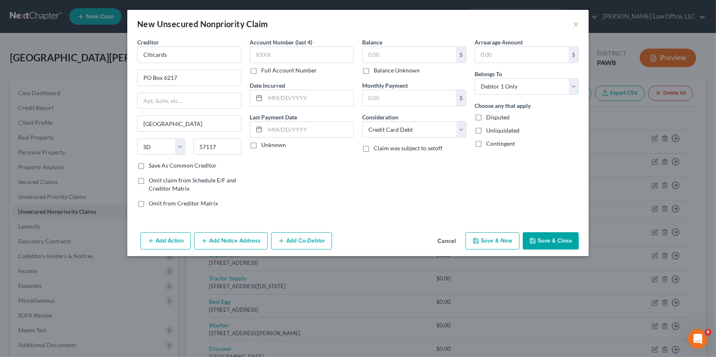
click at [496, 244] on button "Save & New" at bounding box center [492, 240] width 54 height 17
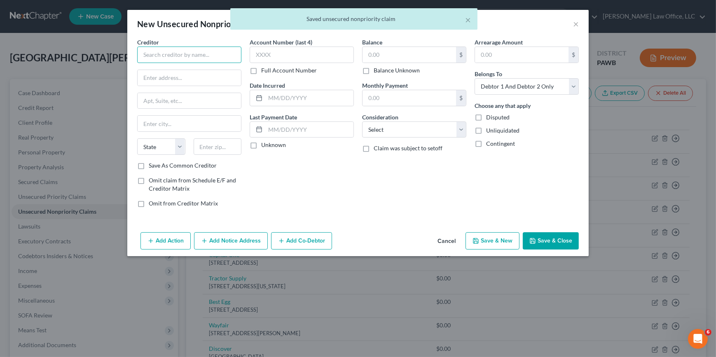
click at [176, 56] on input "text" at bounding box center [189, 55] width 104 height 16
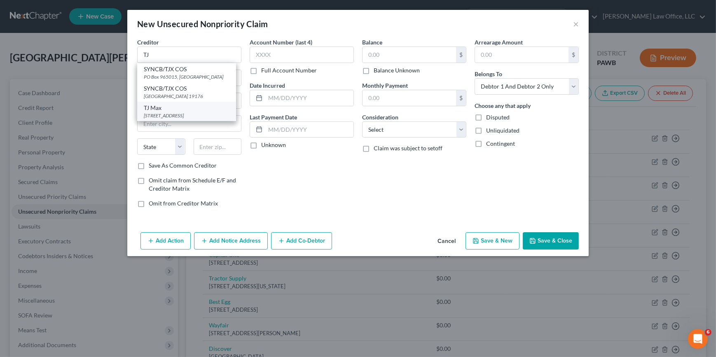
click at [172, 104] on div "TJ Max" at bounding box center [187, 108] width 86 height 8
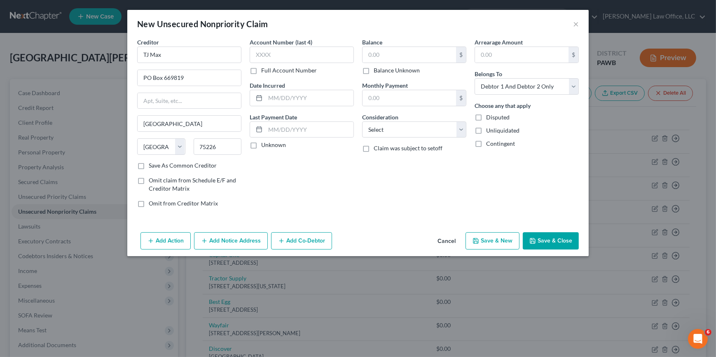
click at [172, 168] on label "Save As Common Creditor" at bounding box center [183, 165] width 68 height 8
click at [157, 167] on input "Save As Common Creditor" at bounding box center [154, 163] width 5 height 5
click at [394, 134] on select "Select Cable / Satellite Services Collection Agency Credit Card Debt Debt Couns…" at bounding box center [414, 129] width 104 height 16
click at [362, 121] on select "Select Cable / Satellite Services Collection Agency Credit Card Debt Debt Couns…" at bounding box center [414, 129] width 104 height 16
click at [507, 89] on select "Select Debtor 1 Only Debtor 2 Only Debtor 1 And Debtor 2 Only At Least One Of T…" at bounding box center [526, 86] width 104 height 16
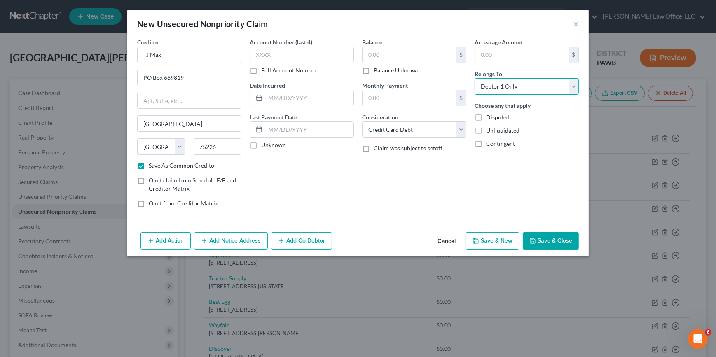
click at [474, 78] on select "Select Debtor 1 Only Debtor 2 Only Debtor 1 And Debtor 2 Only At Least One Of T…" at bounding box center [526, 86] width 104 height 16
click at [505, 242] on button "Save & New" at bounding box center [492, 240] width 54 height 17
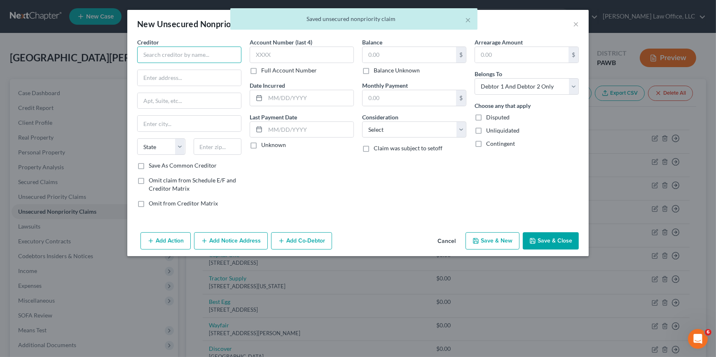
click at [209, 60] on input "text" at bounding box center [189, 55] width 104 height 16
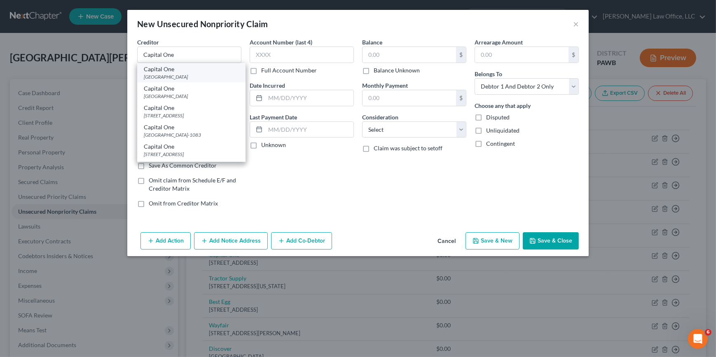
click at [188, 70] on div "Capital One" at bounding box center [191, 69] width 95 height 8
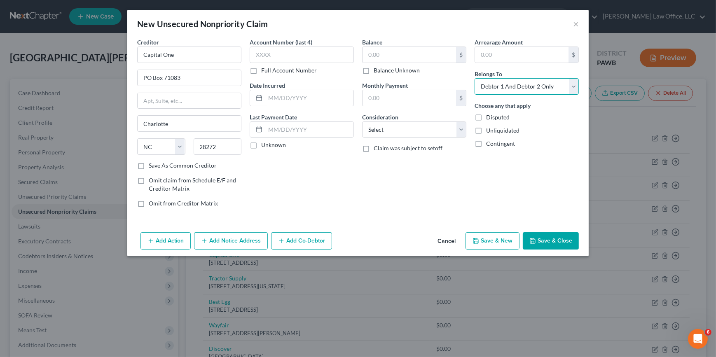
click at [527, 90] on select "Select Debtor 1 Only Debtor 2 Only Debtor 1 And Debtor 2 Only At Least One Of T…" at bounding box center [526, 86] width 104 height 16
click at [474, 78] on select "Select Debtor 1 Only Debtor 2 Only Debtor 1 And Debtor 2 Only At Least One Of T…" at bounding box center [526, 86] width 104 height 16
click at [377, 132] on select "Select Cable / Satellite Services Collection Agency Credit Card Debt Debt Couns…" at bounding box center [414, 129] width 104 height 16
click at [362, 121] on select "Select Cable / Satellite Services Collection Agency Credit Card Debt Debt Couns…" at bounding box center [414, 129] width 104 height 16
click at [499, 239] on button "Save & New" at bounding box center [492, 240] width 54 height 17
